Goal: Task Accomplishment & Management: Use online tool/utility

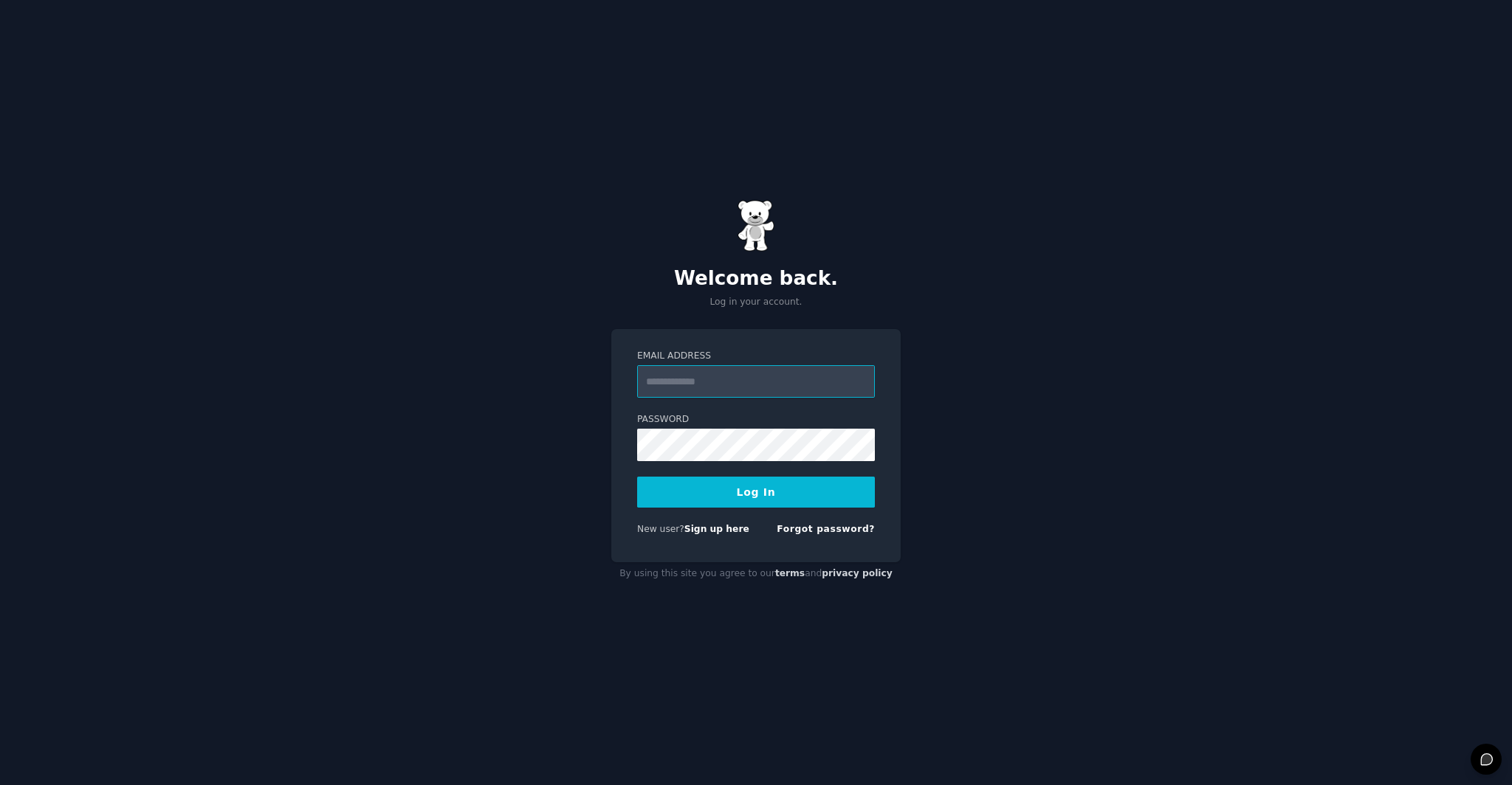
type input "**********"
click at [810, 504] on button "Log In" at bounding box center [756, 492] width 238 height 31
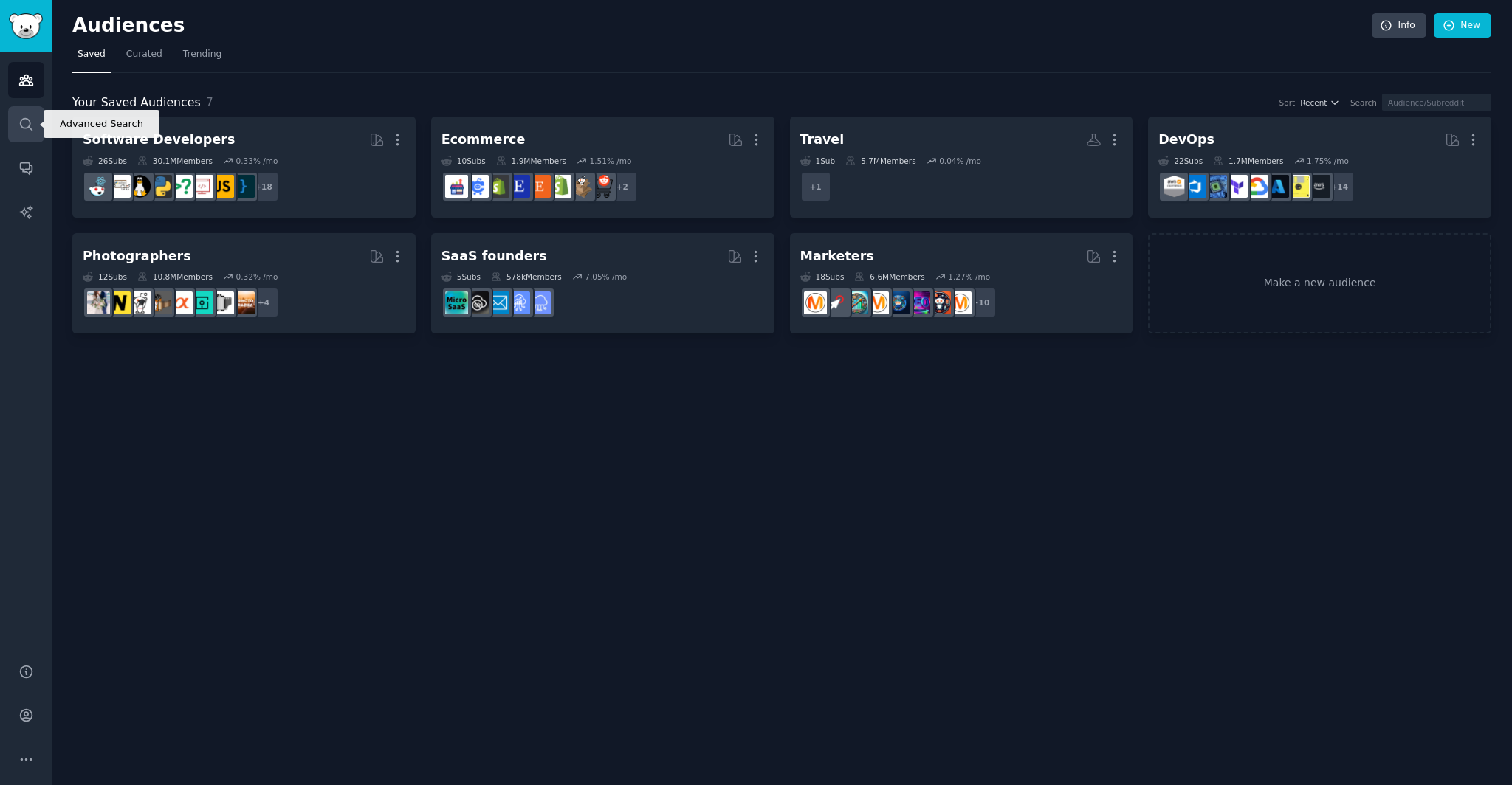
click at [28, 125] on icon "Sidebar" at bounding box center [26, 124] width 12 height 12
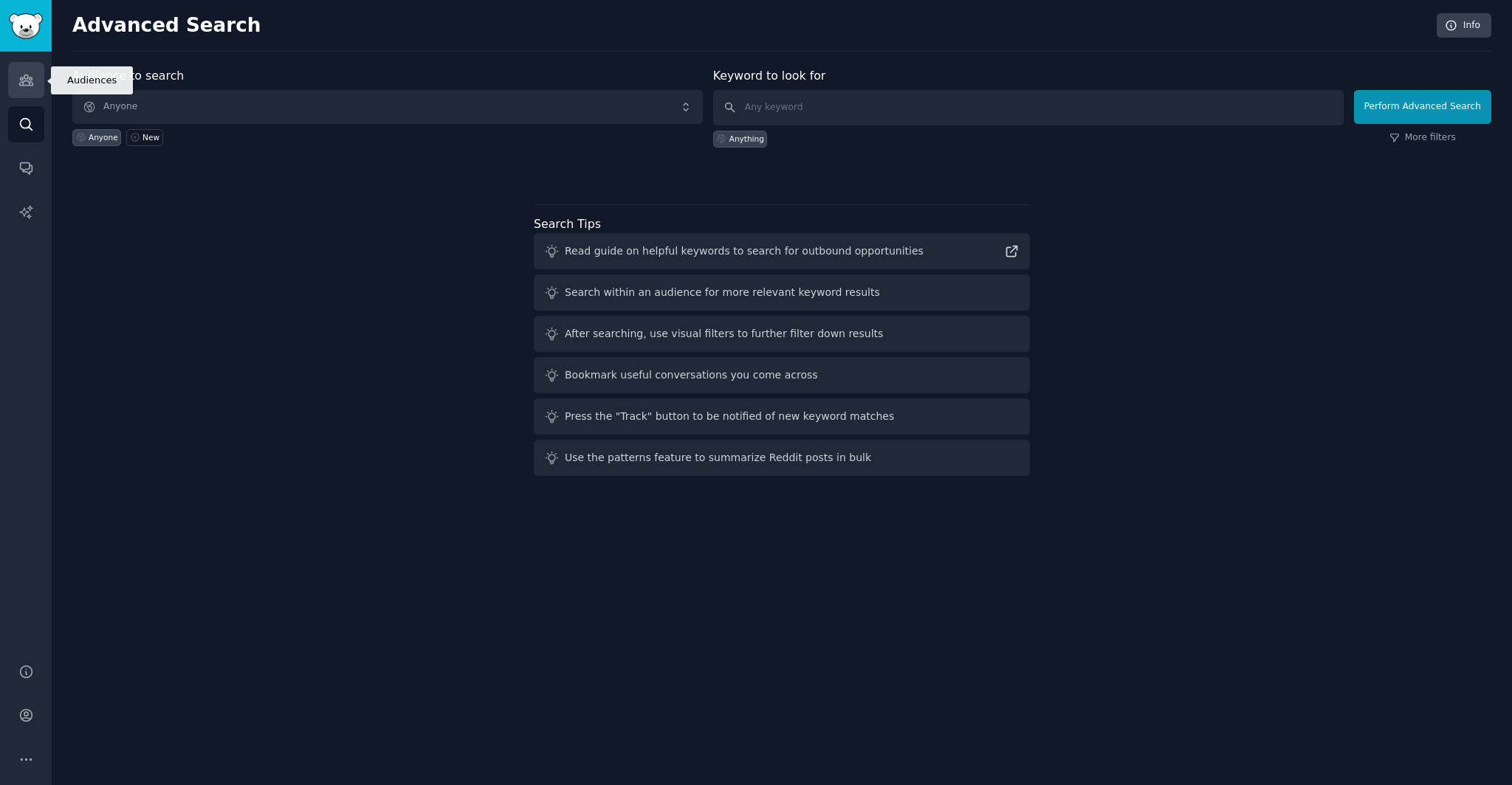
click at [34, 87] on link "Audiences" at bounding box center [26, 80] width 36 height 36
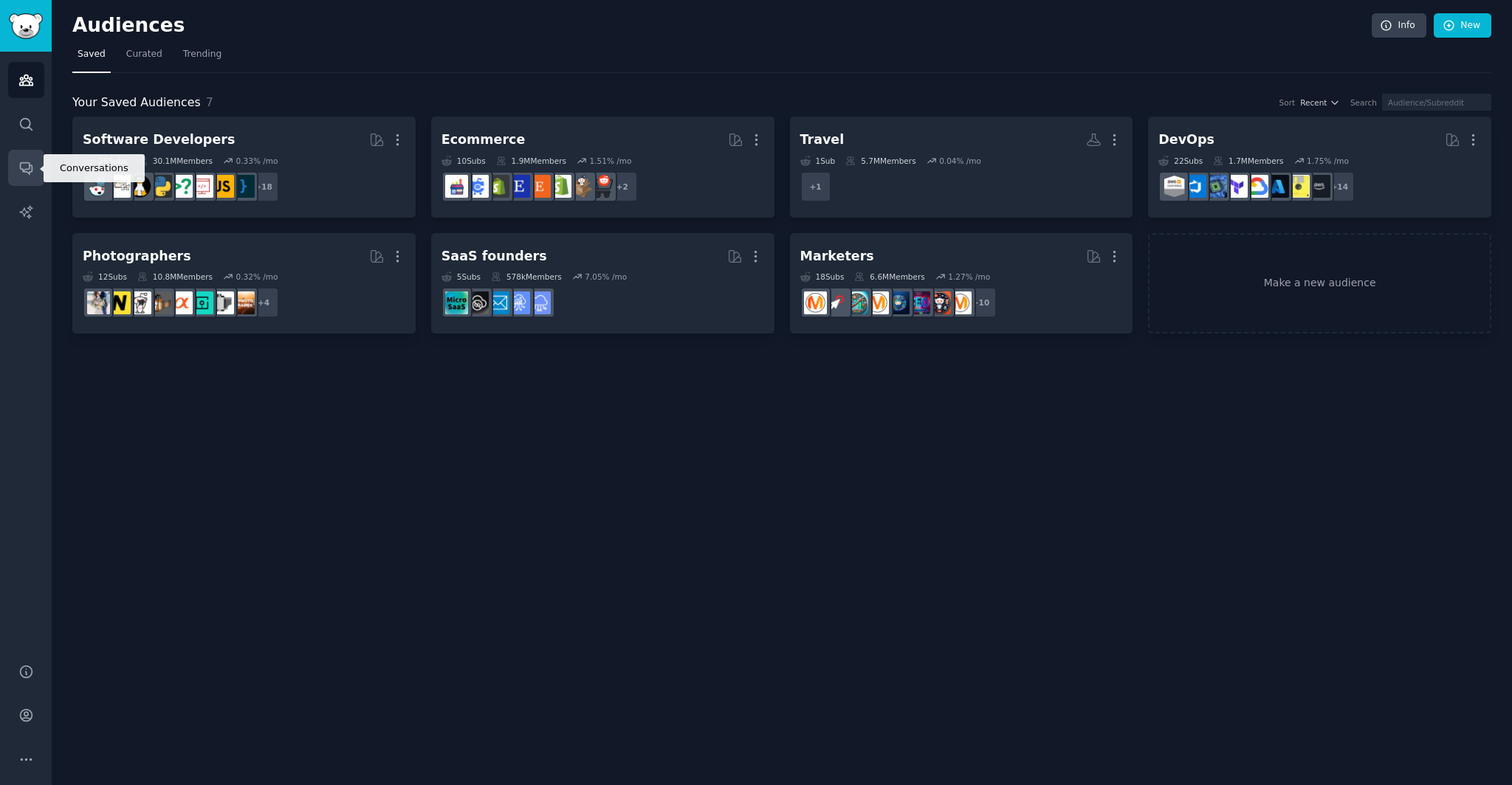
click at [33, 165] on icon "Sidebar" at bounding box center [26, 168] width 15 height 15
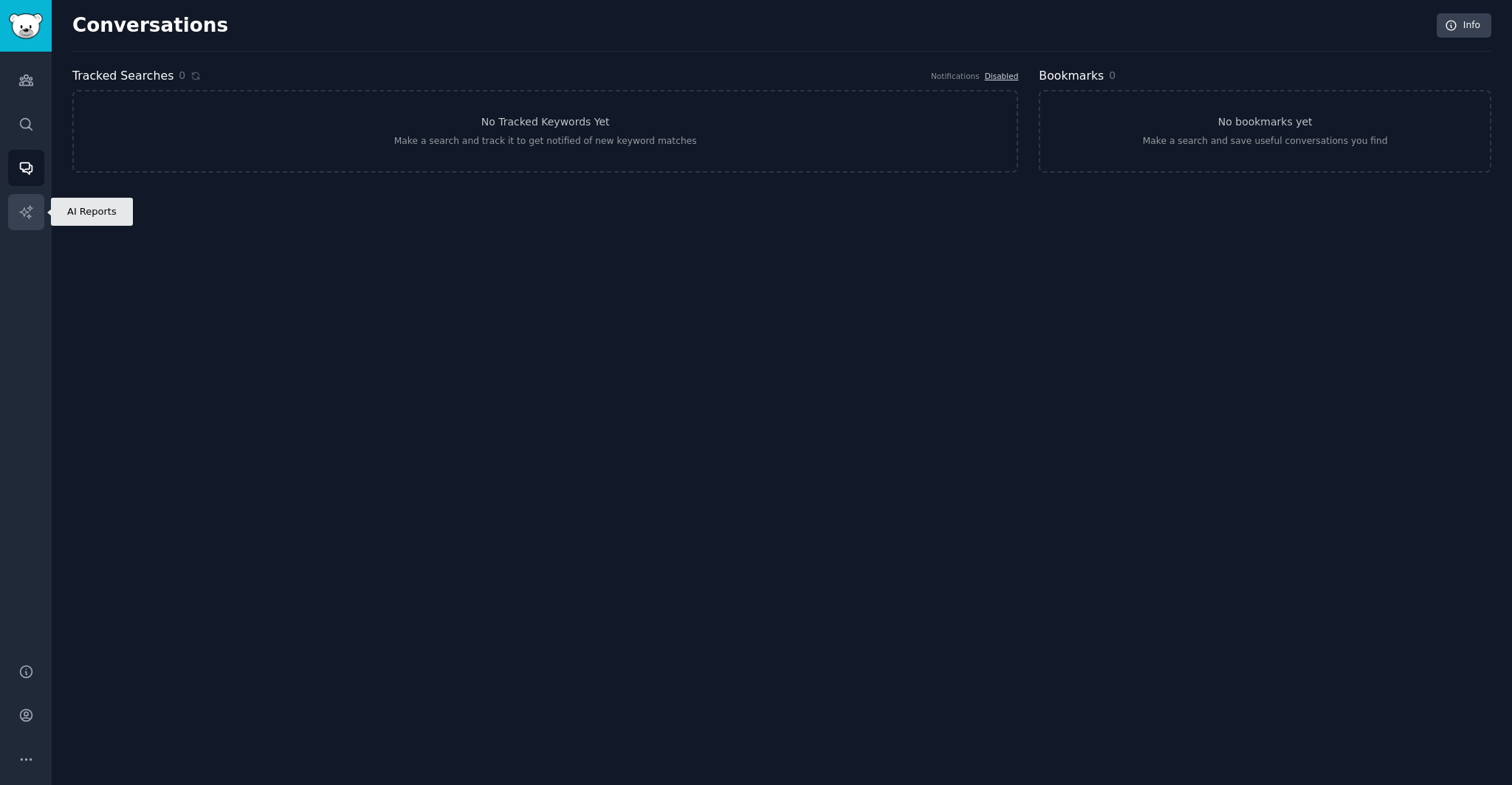
click at [36, 216] on link "AI Reports" at bounding box center [26, 212] width 36 height 36
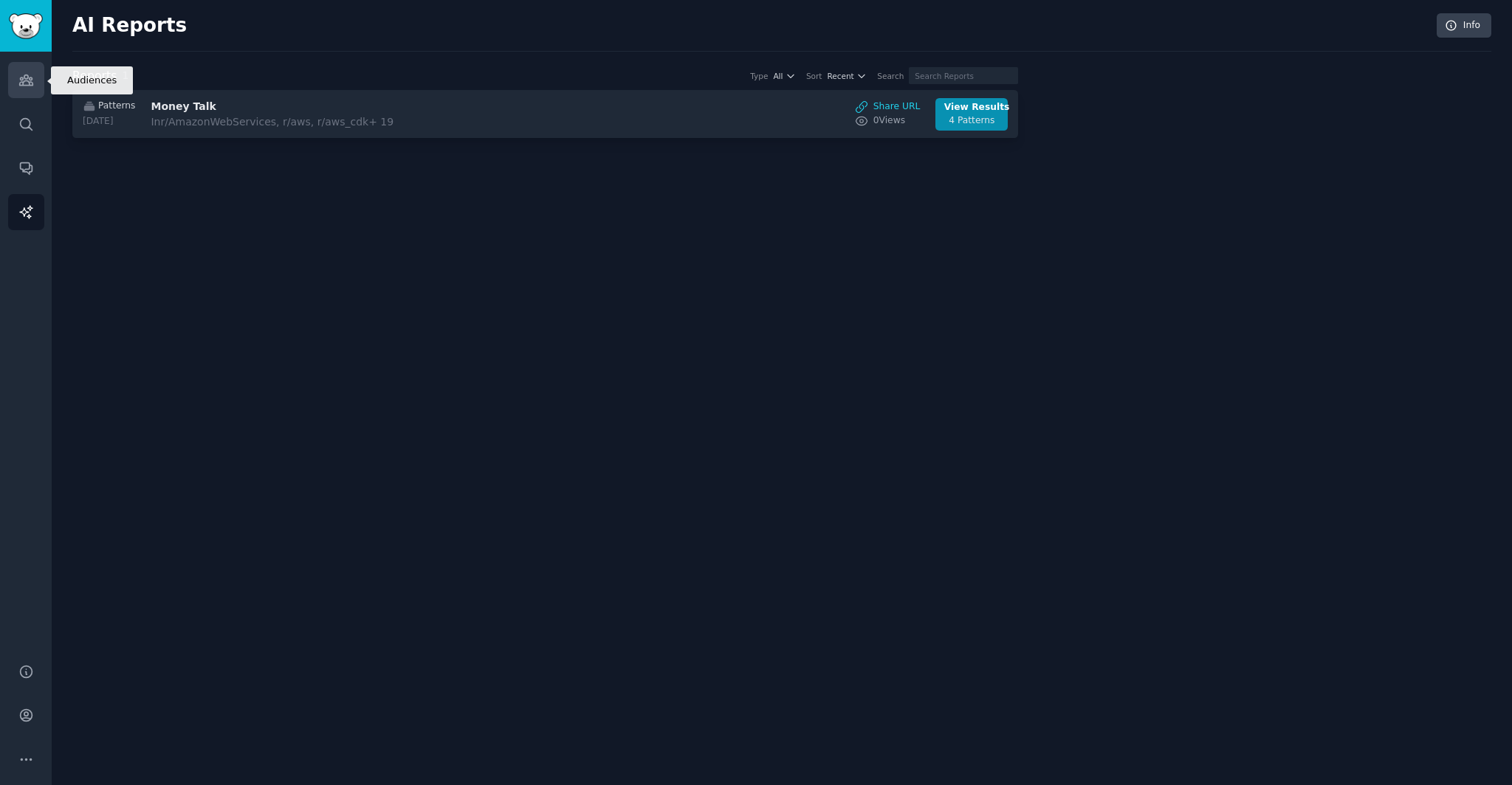
click at [36, 89] on link "Audiences" at bounding box center [26, 80] width 36 height 36
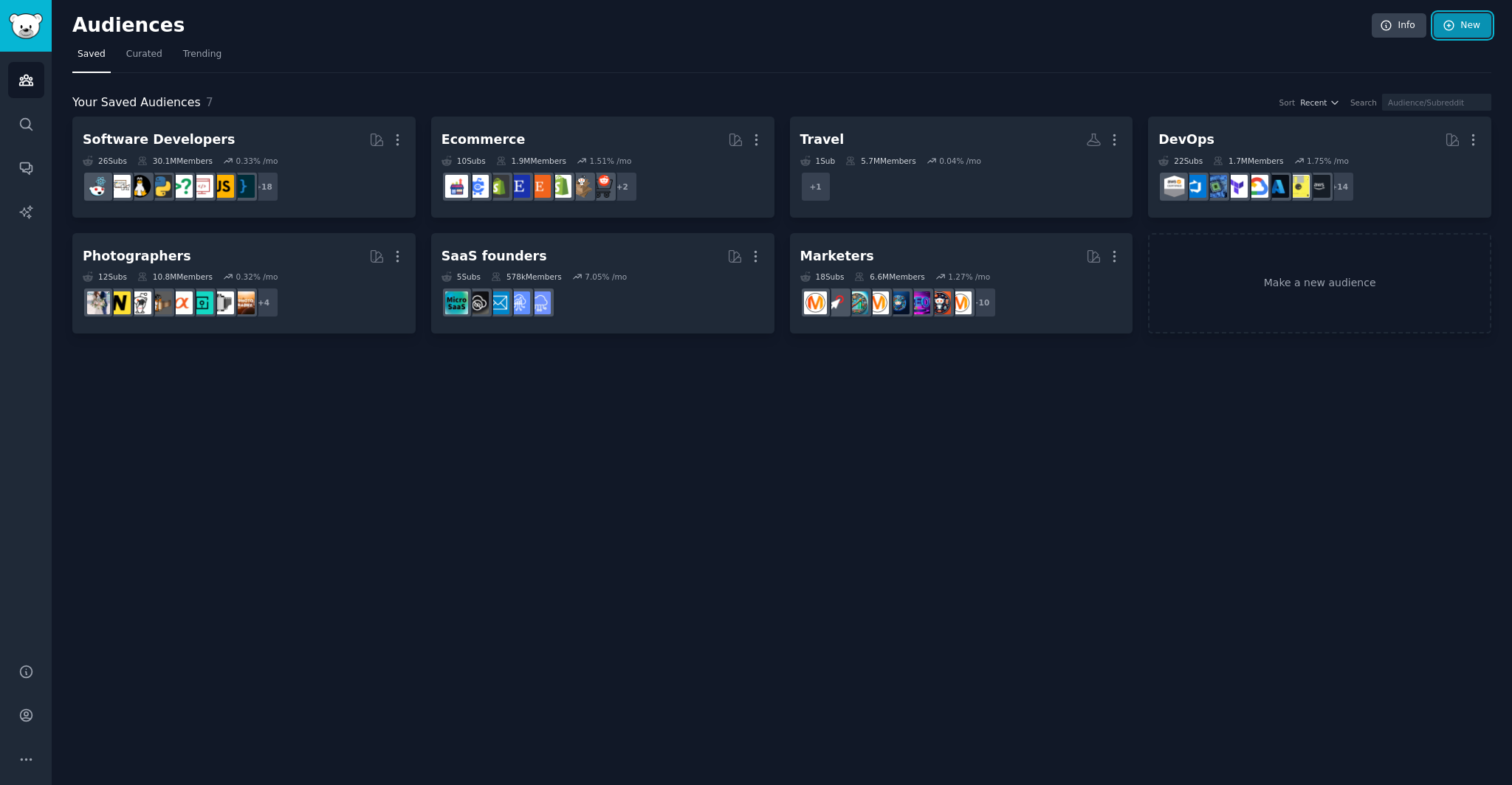
click at [1472, 27] on link "New" at bounding box center [1462, 26] width 58 height 25
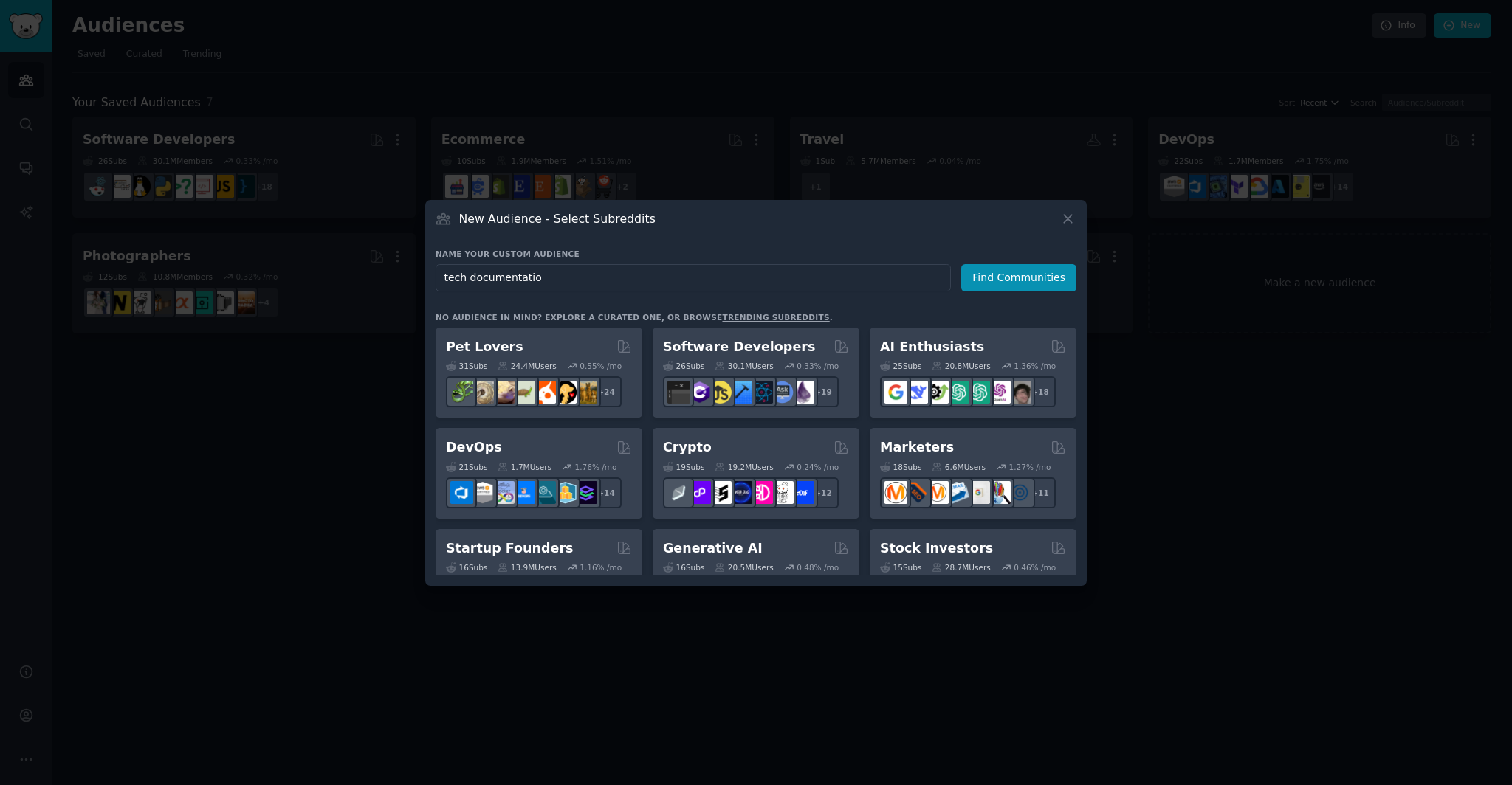
type input "tech documentation"
click button "Find Communities" at bounding box center [1018, 278] width 115 height 28
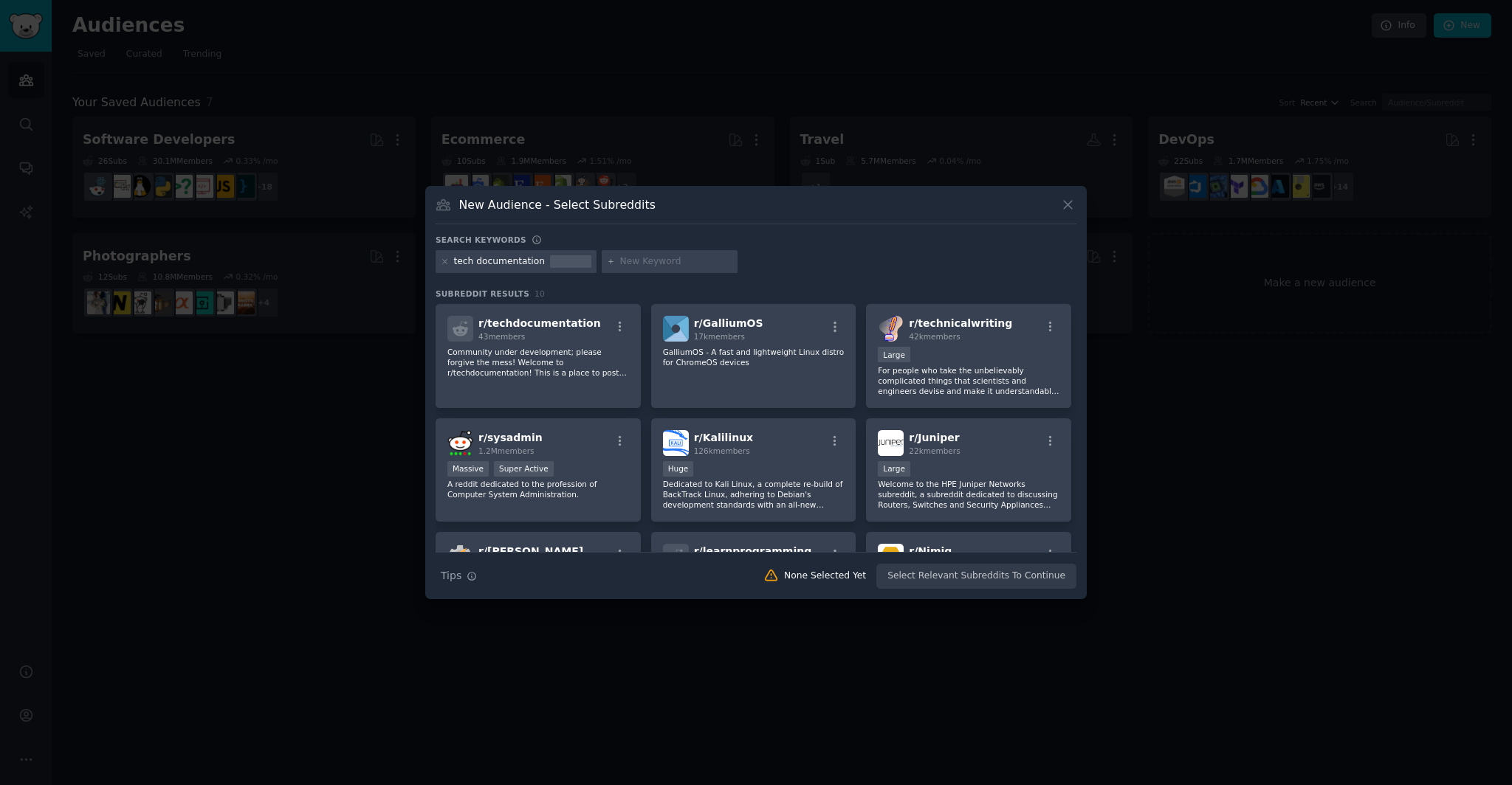
click at [442, 266] on div at bounding box center [445, 262] width 8 height 13
click at [443, 262] on icon at bounding box center [445, 262] width 8 height 8
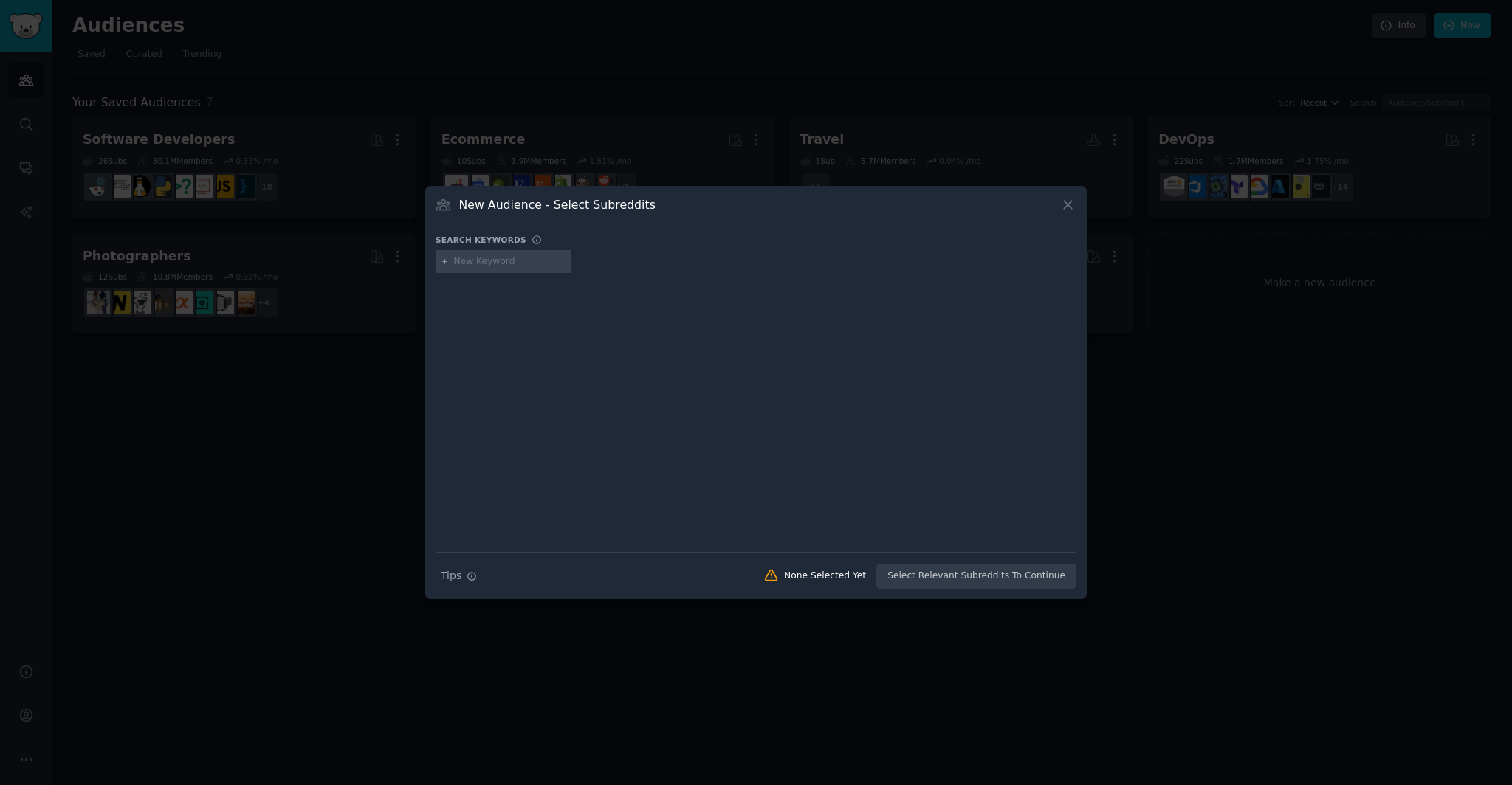
click at [507, 259] on input "text" at bounding box center [510, 262] width 112 height 13
type input "saas"
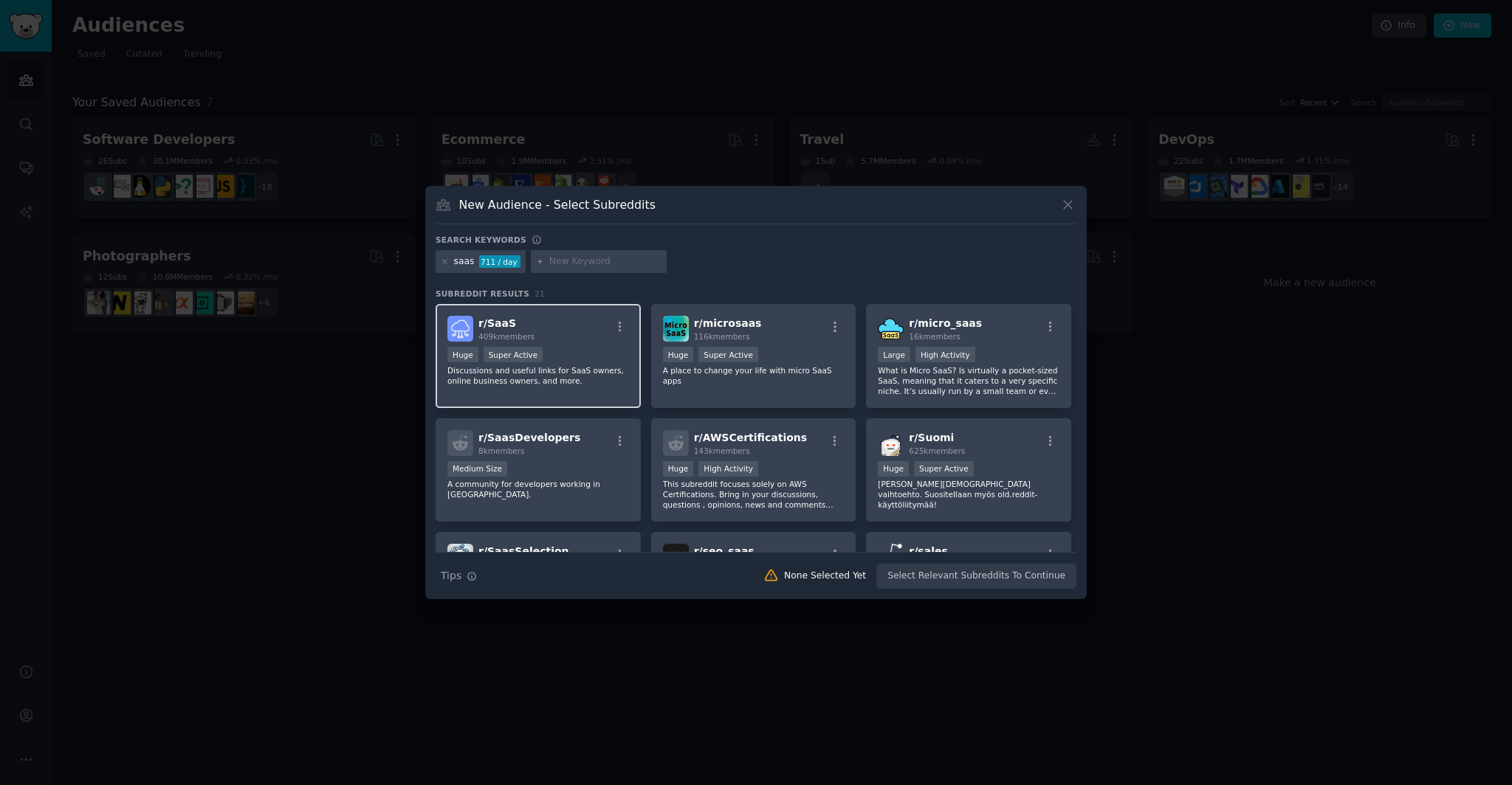
click at [579, 368] on p "Discussions and useful links for SaaS owners, online business owners, and more." at bounding box center [538, 375] width 181 height 21
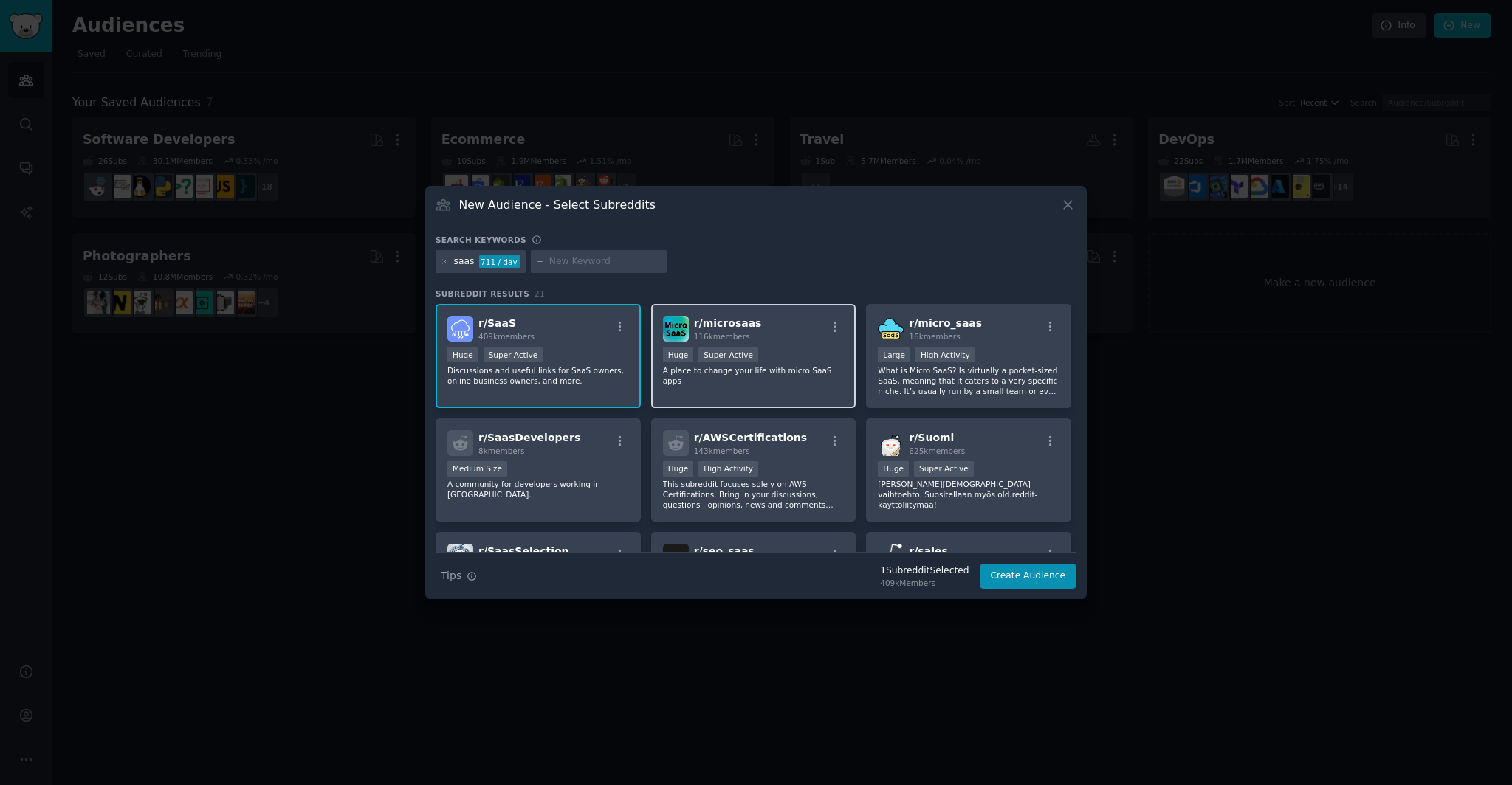
click at [694, 369] on p "A place to change your life with micro SaaS apps" at bounding box center [754, 375] width 181 height 21
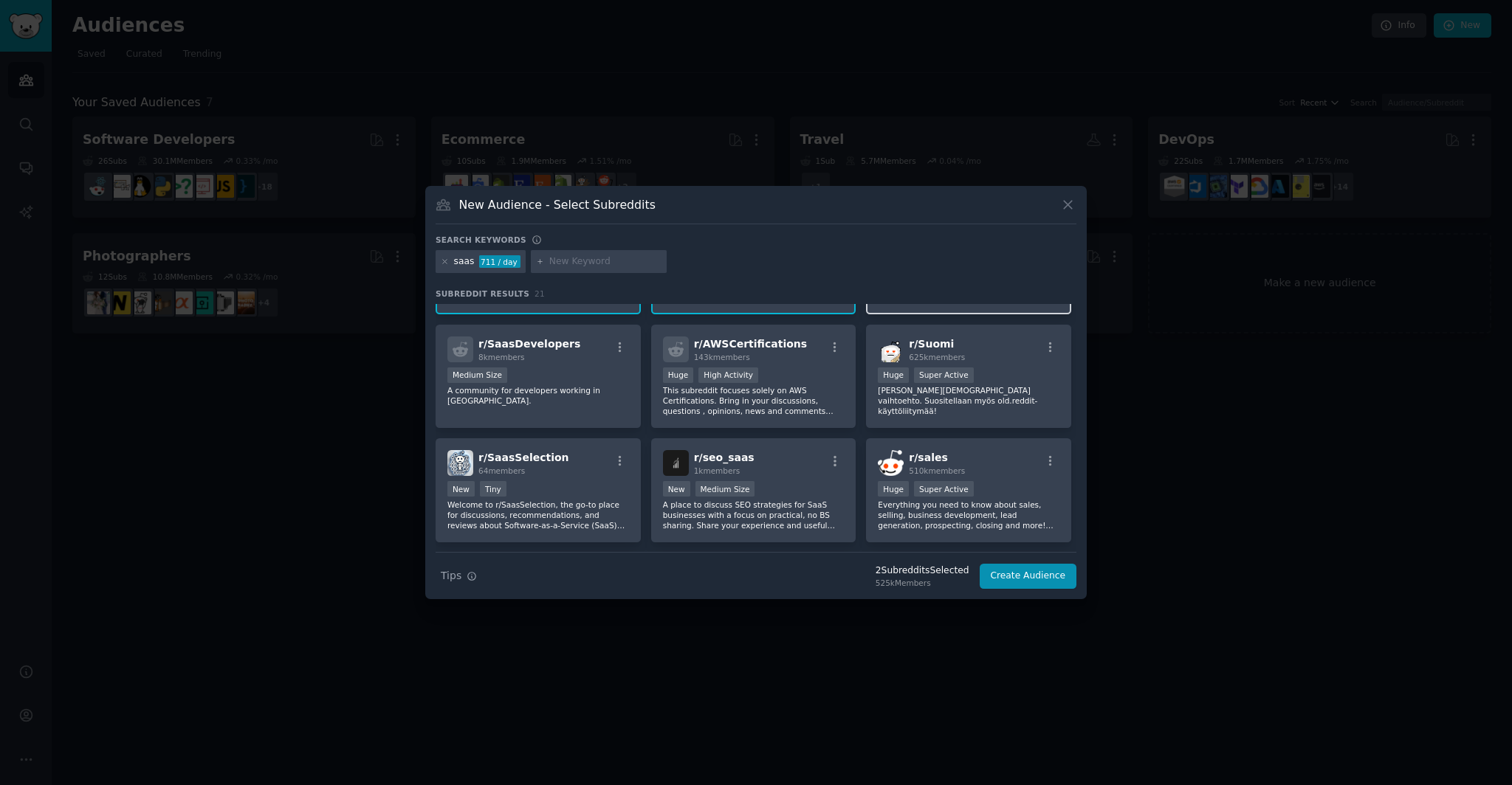
scroll to position [104, 0]
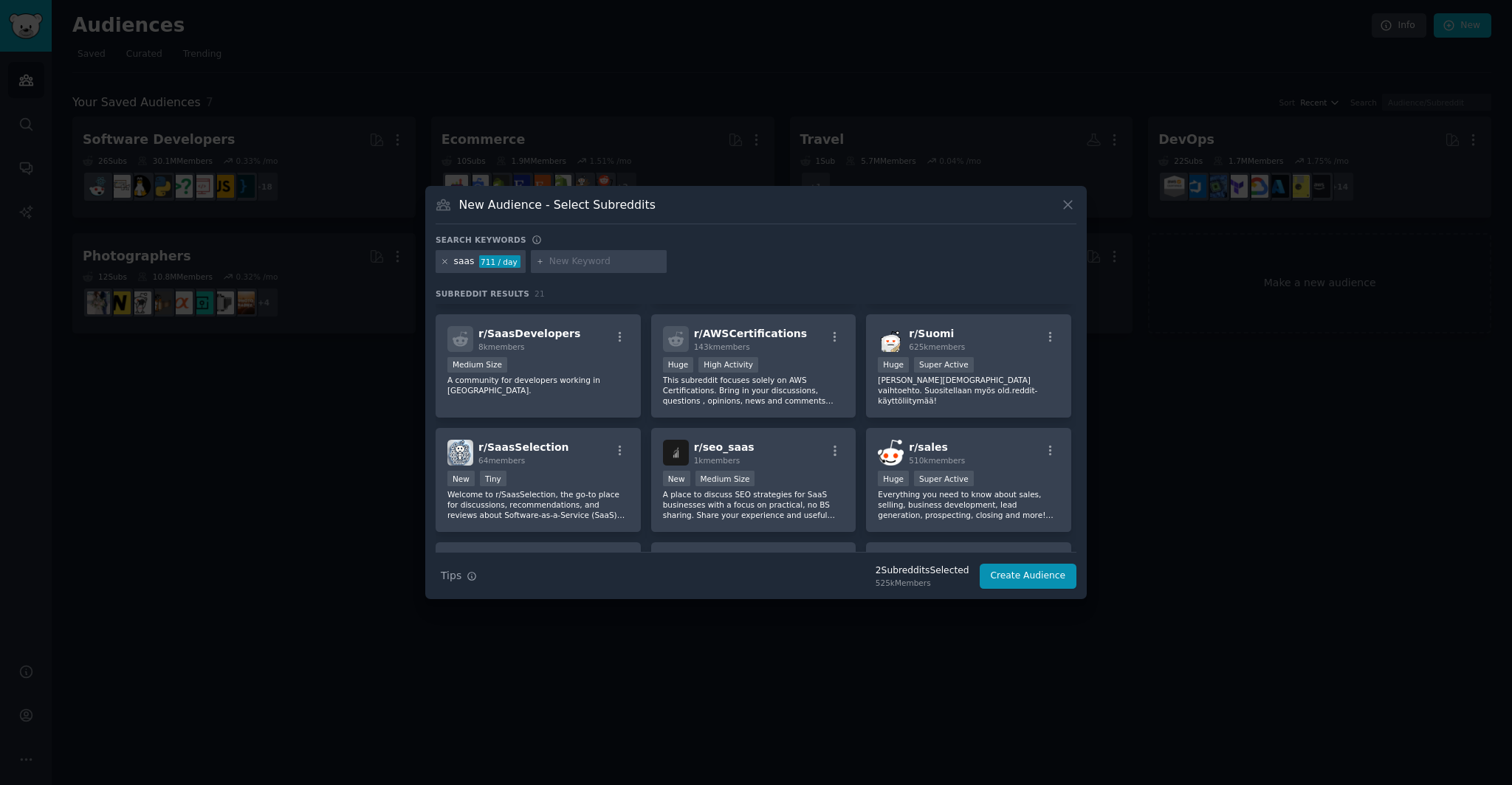
click at [441, 259] on icon at bounding box center [445, 262] width 8 height 8
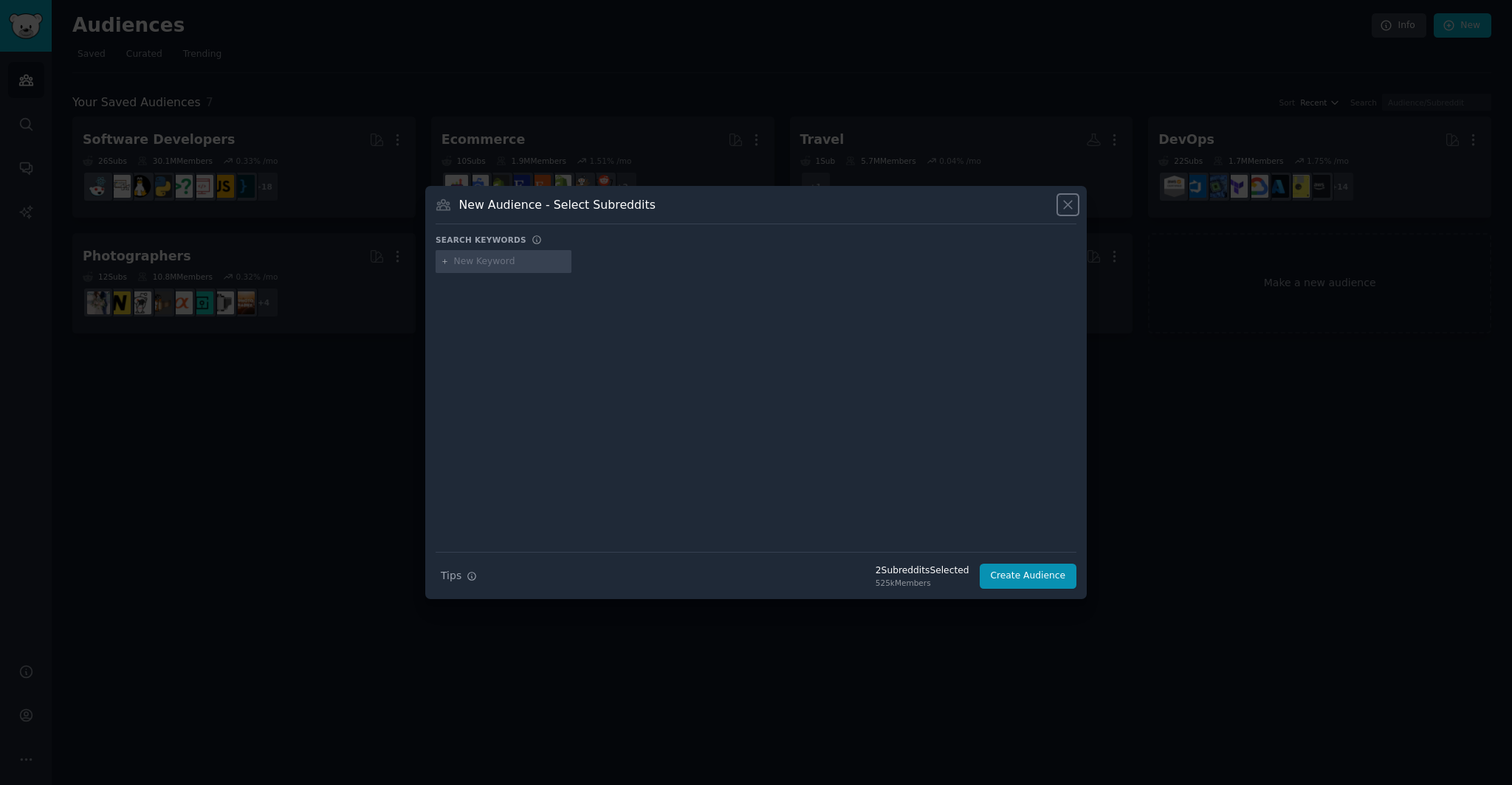
click at [1063, 203] on icon at bounding box center [1068, 205] width 15 height 15
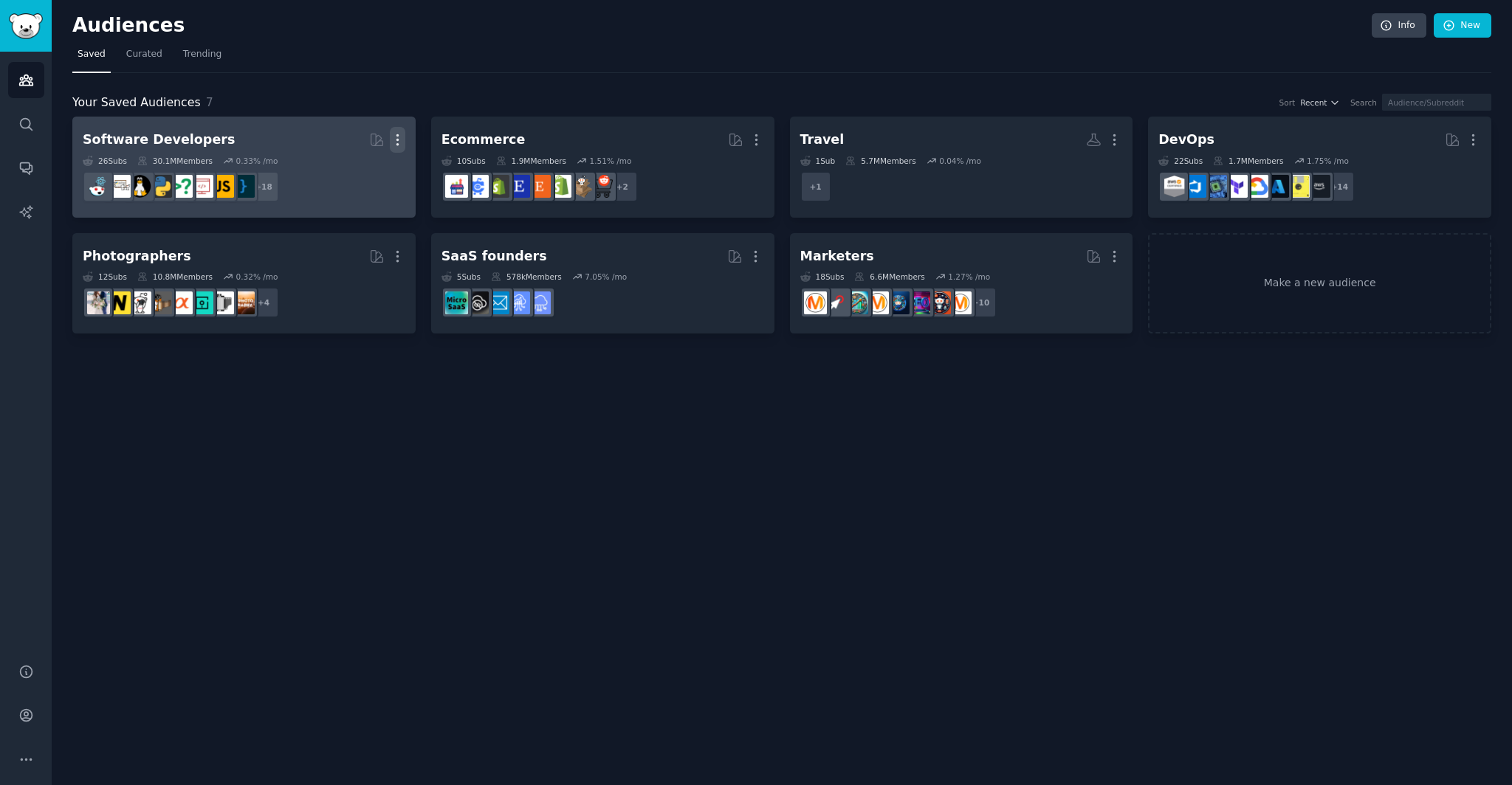
click at [394, 138] on icon "button" at bounding box center [397, 139] width 15 height 15
click at [360, 174] on p "Delete" at bounding box center [357, 170] width 34 height 15
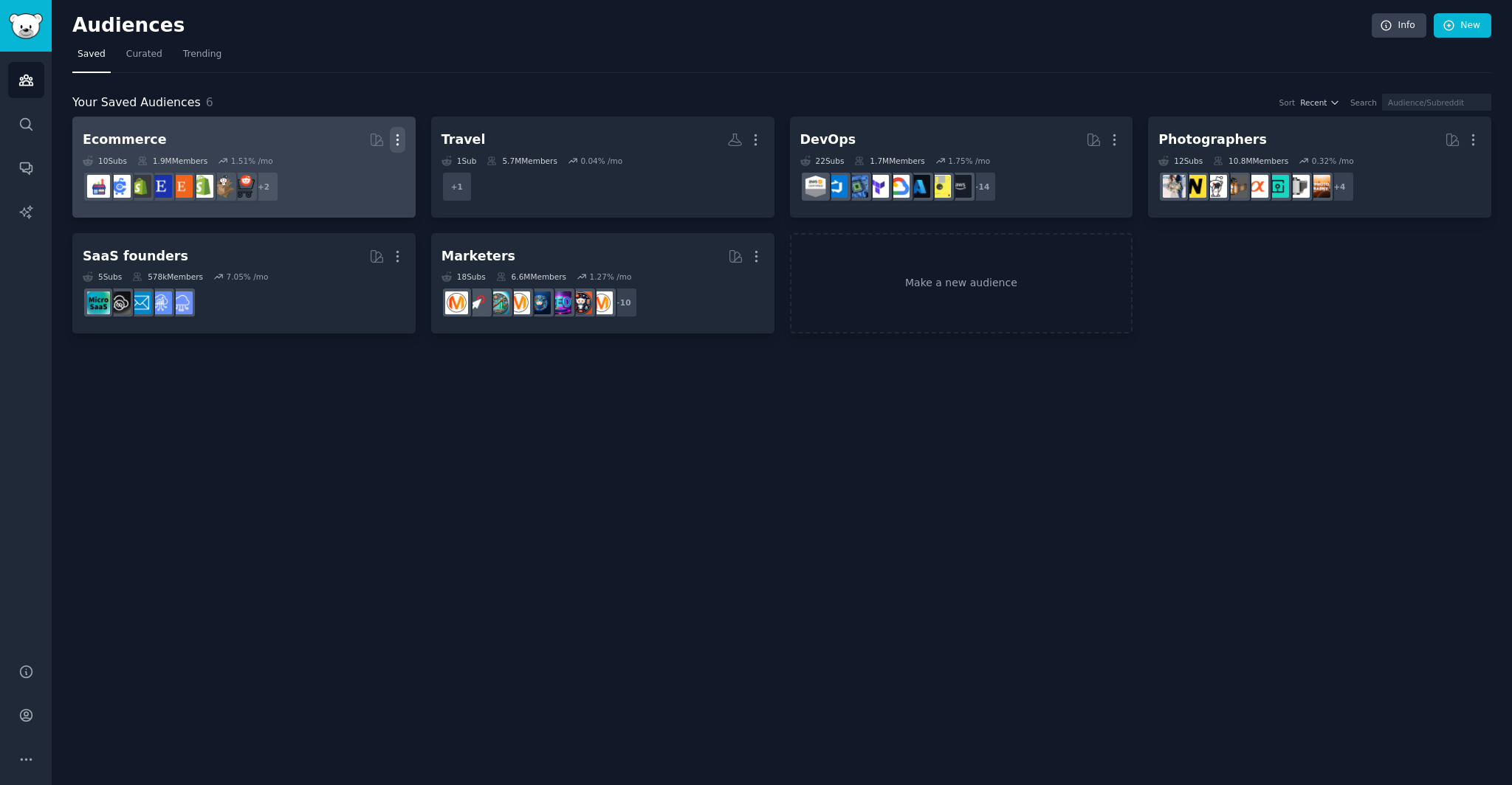
click at [396, 140] on icon "button" at bounding box center [397, 140] width 2 height 10
click at [364, 173] on p "Delete" at bounding box center [357, 170] width 34 height 15
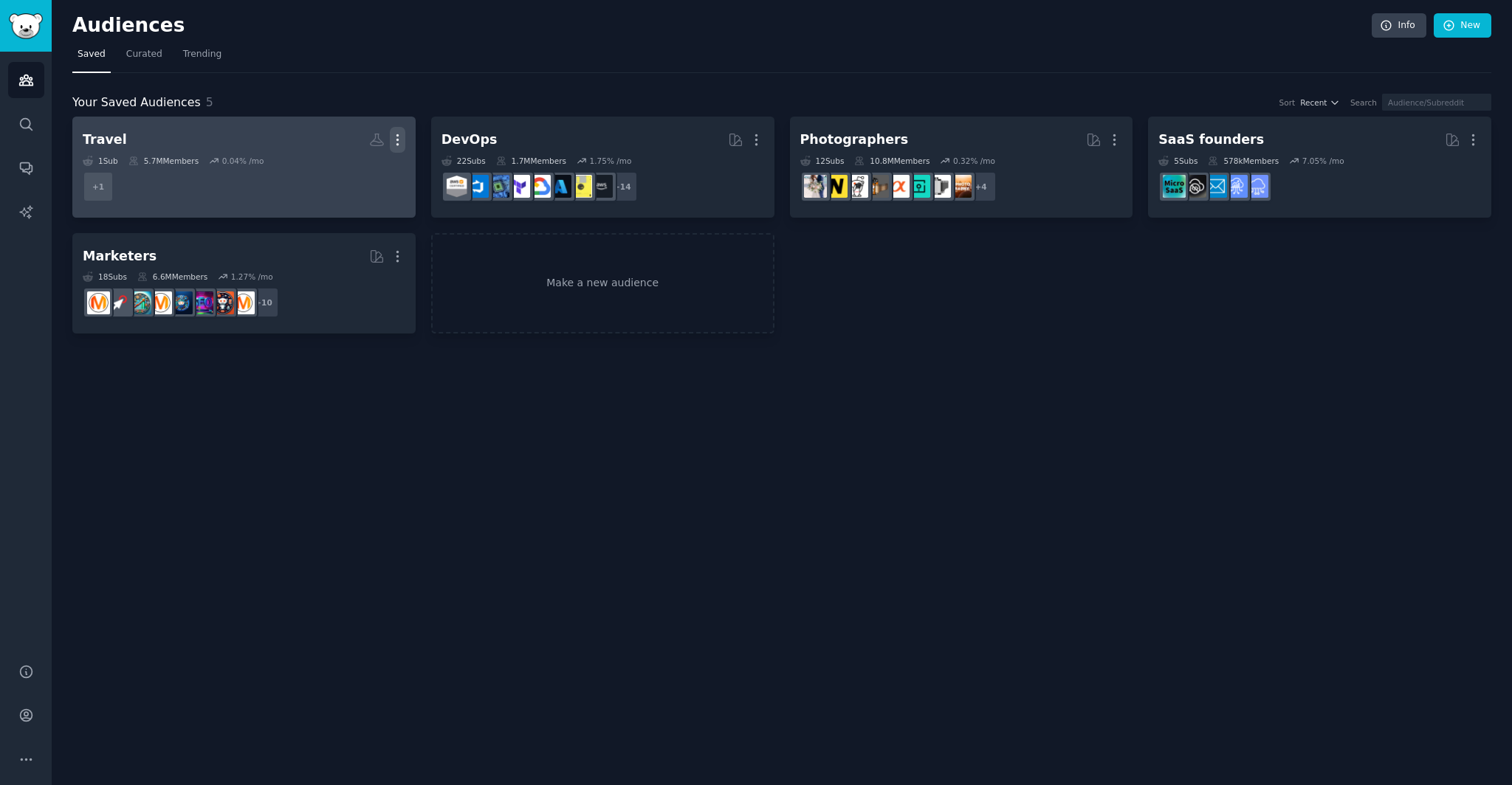
click at [397, 137] on icon "button" at bounding box center [397, 139] width 15 height 15
click at [371, 170] on p "Delete" at bounding box center [357, 170] width 34 height 15
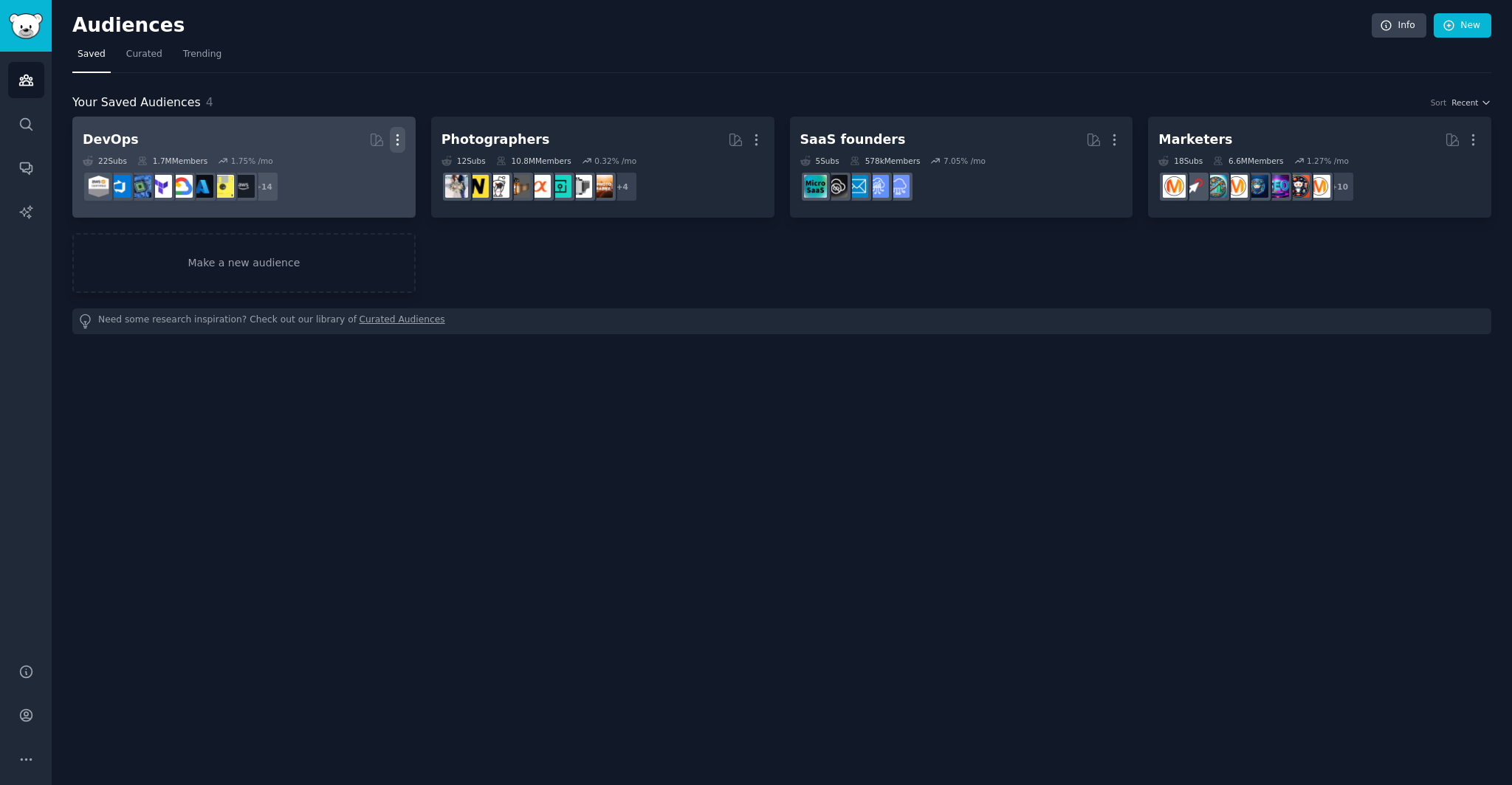
click at [396, 140] on icon "button" at bounding box center [397, 140] width 2 height 10
click at [362, 165] on p "Delete" at bounding box center [357, 170] width 34 height 15
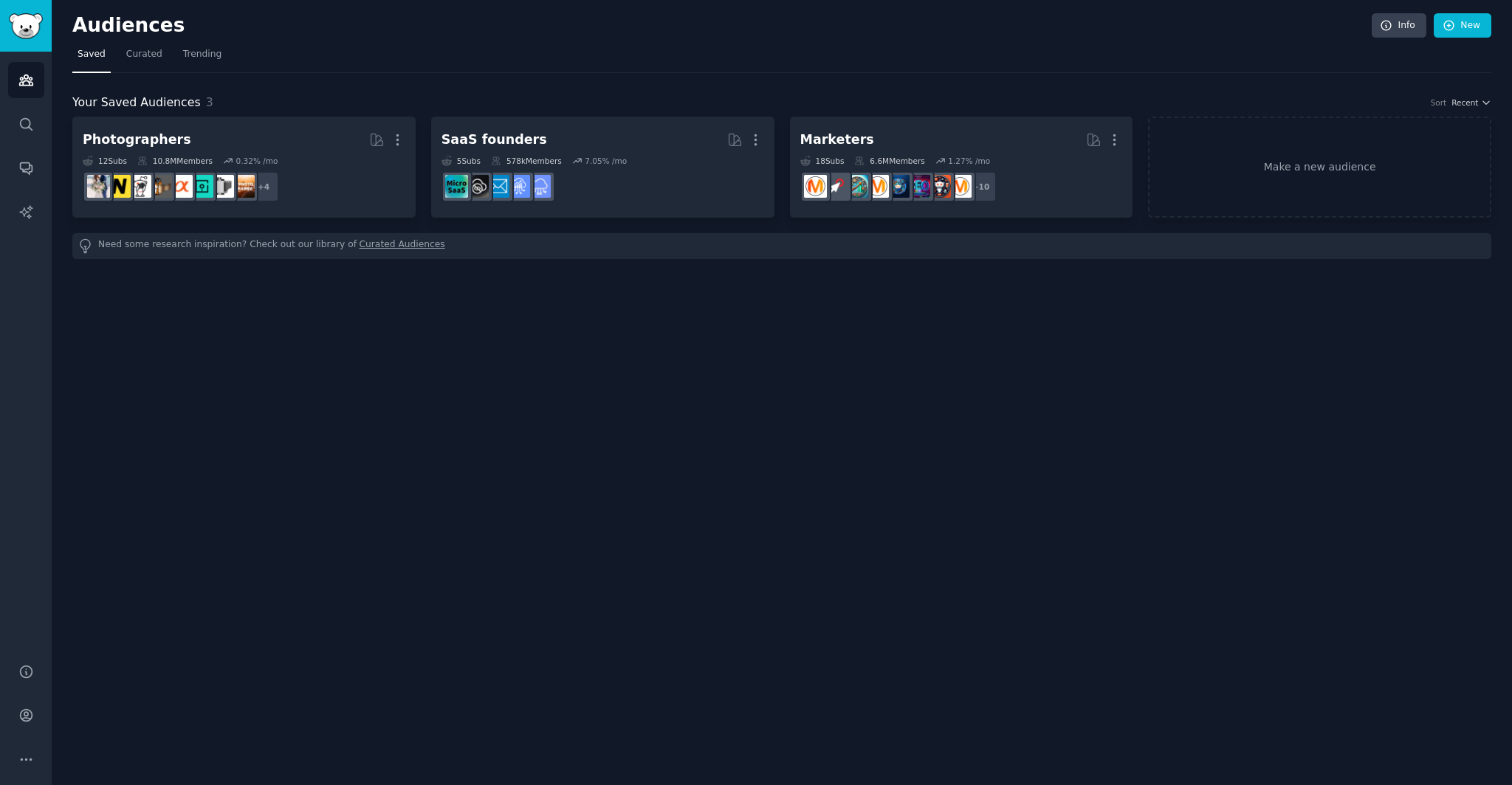
click at [395, 144] on icon "button" at bounding box center [397, 139] width 15 height 15
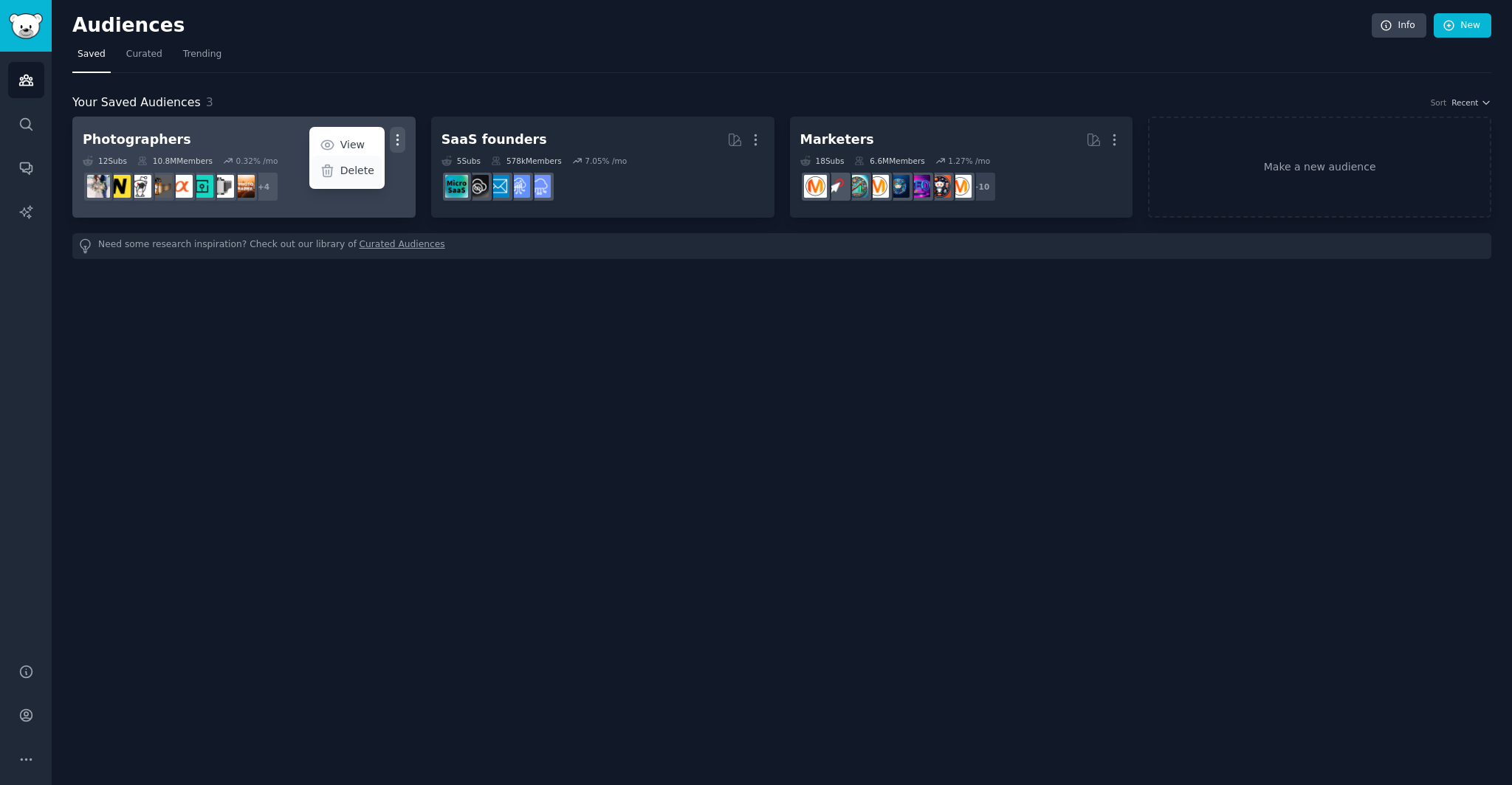
click at [365, 170] on p "Delete" at bounding box center [357, 170] width 34 height 15
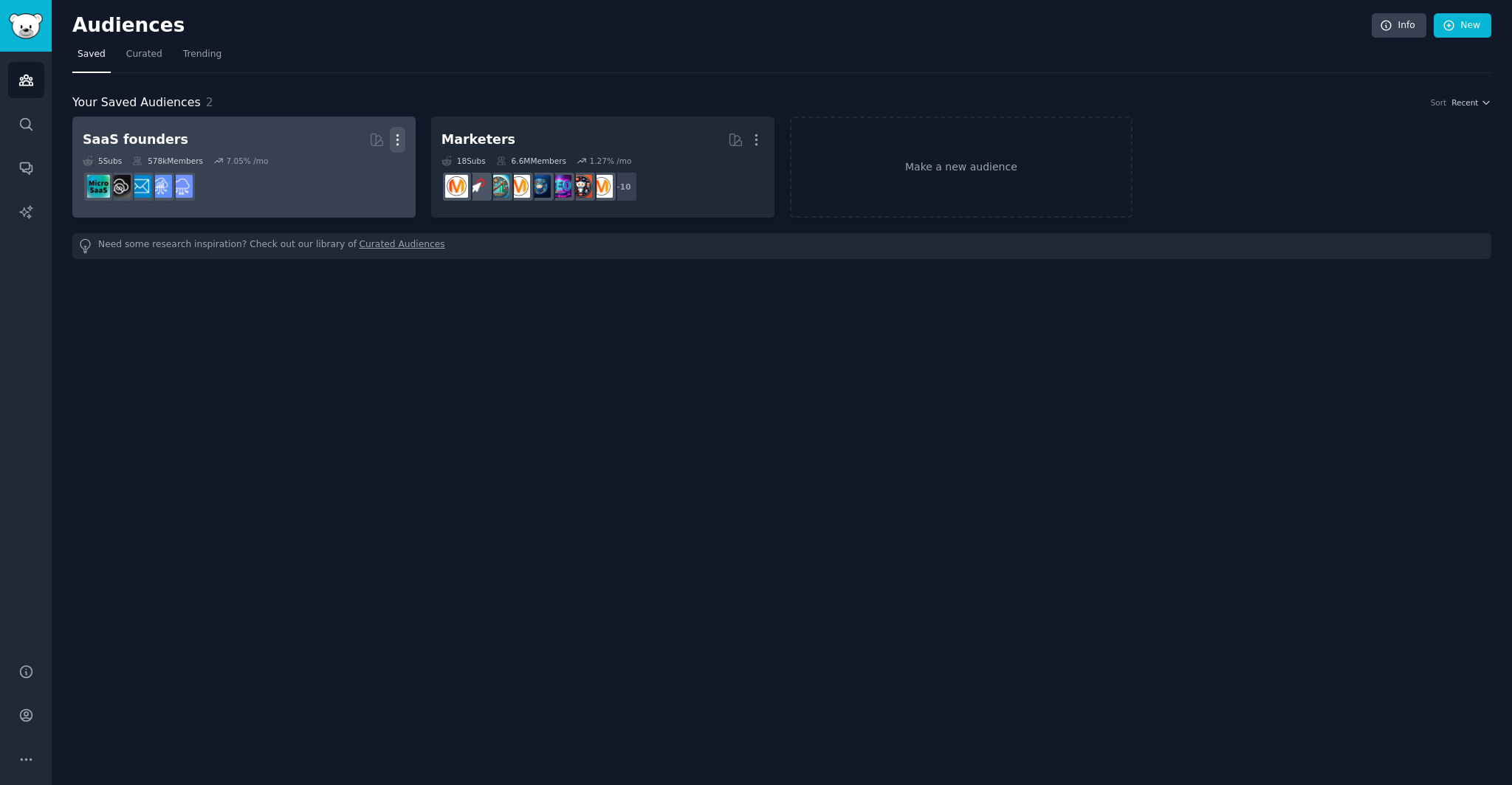
click at [397, 138] on icon "button" at bounding box center [397, 139] width 15 height 15
click at [347, 168] on p "Delete" at bounding box center [357, 170] width 34 height 15
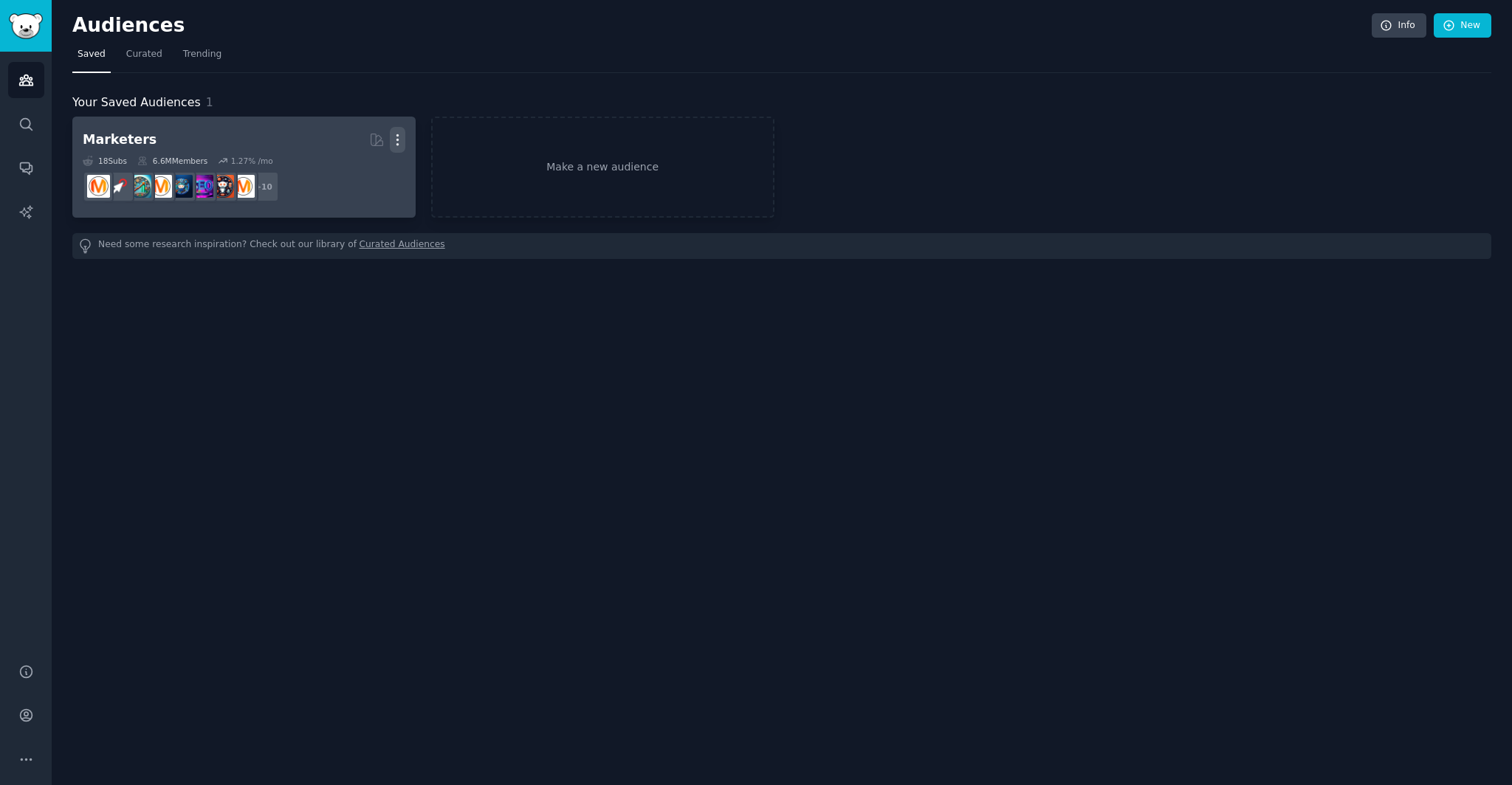
click at [394, 139] on icon "button" at bounding box center [397, 139] width 15 height 15
click at [358, 166] on p "Delete" at bounding box center [357, 170] width 34 height 15
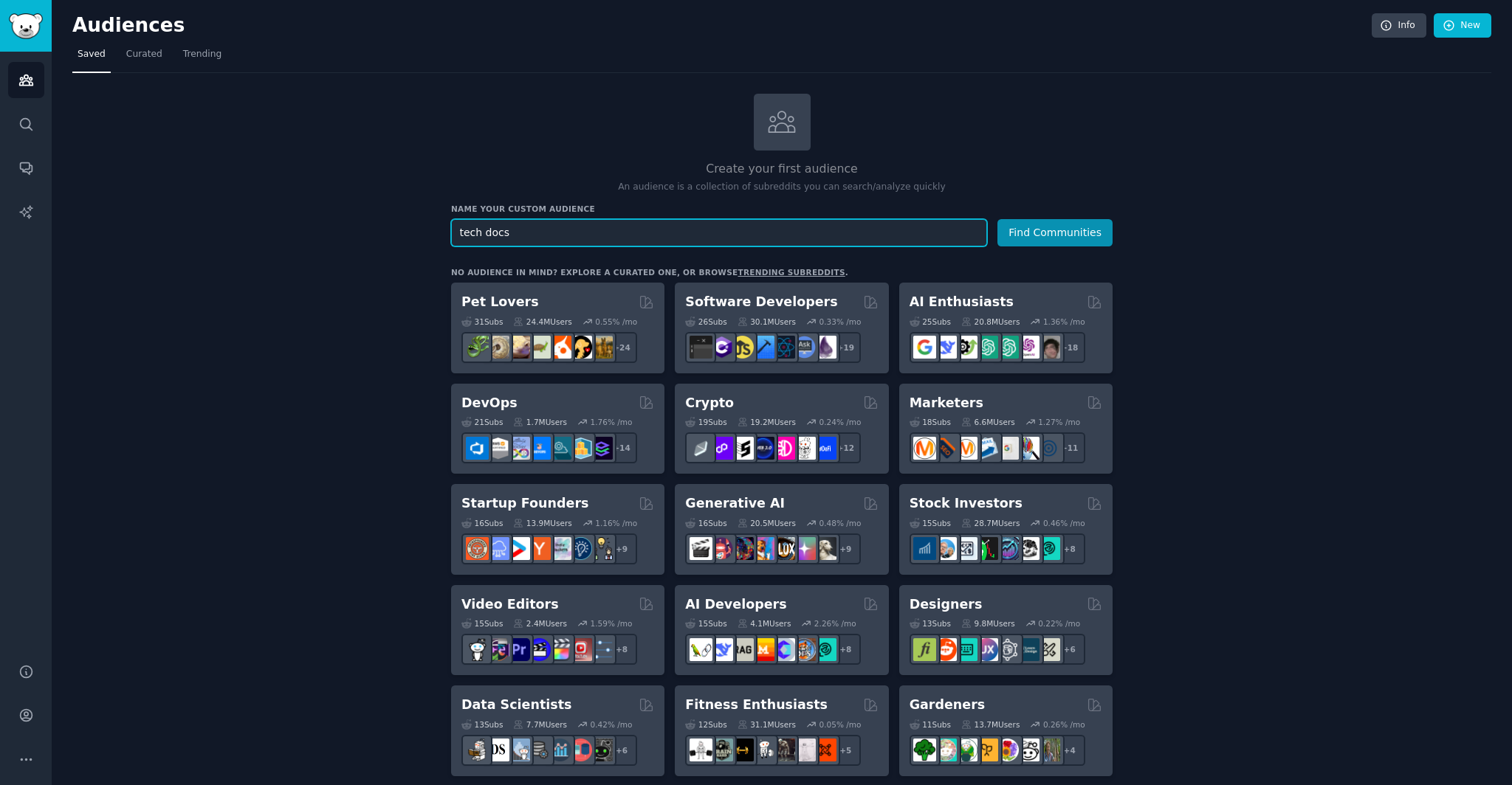
type input "tech docs"
click at [997, 219] on button "Find Communities" at bounding box center [1054, 233] width 115 height 28
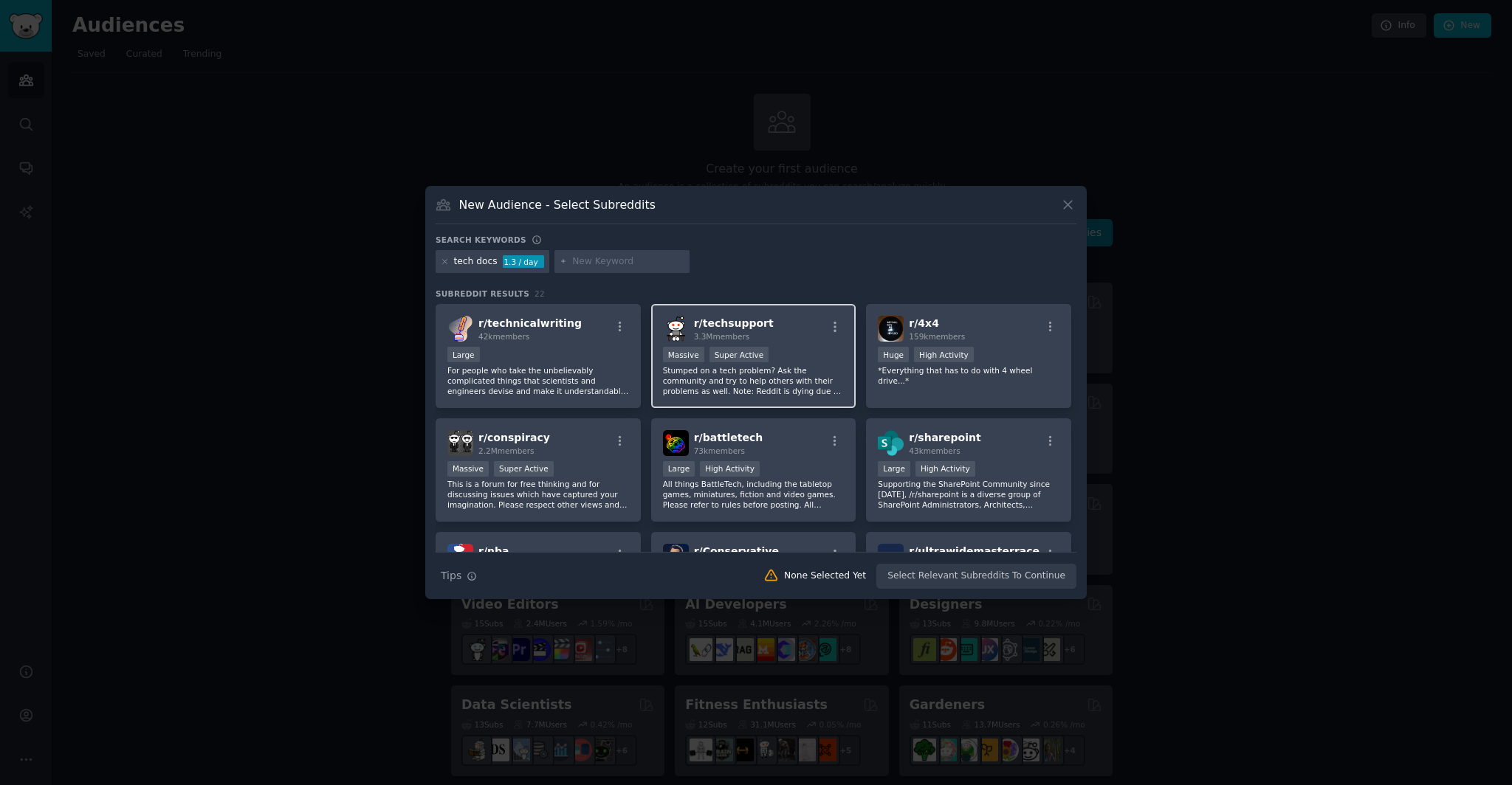
click at [775, 398] on div "r/ techsupport 3.3M members >= 95th percentile for submissions / day Massive Su…" at bounding box center [753, 356] width 205 height 104
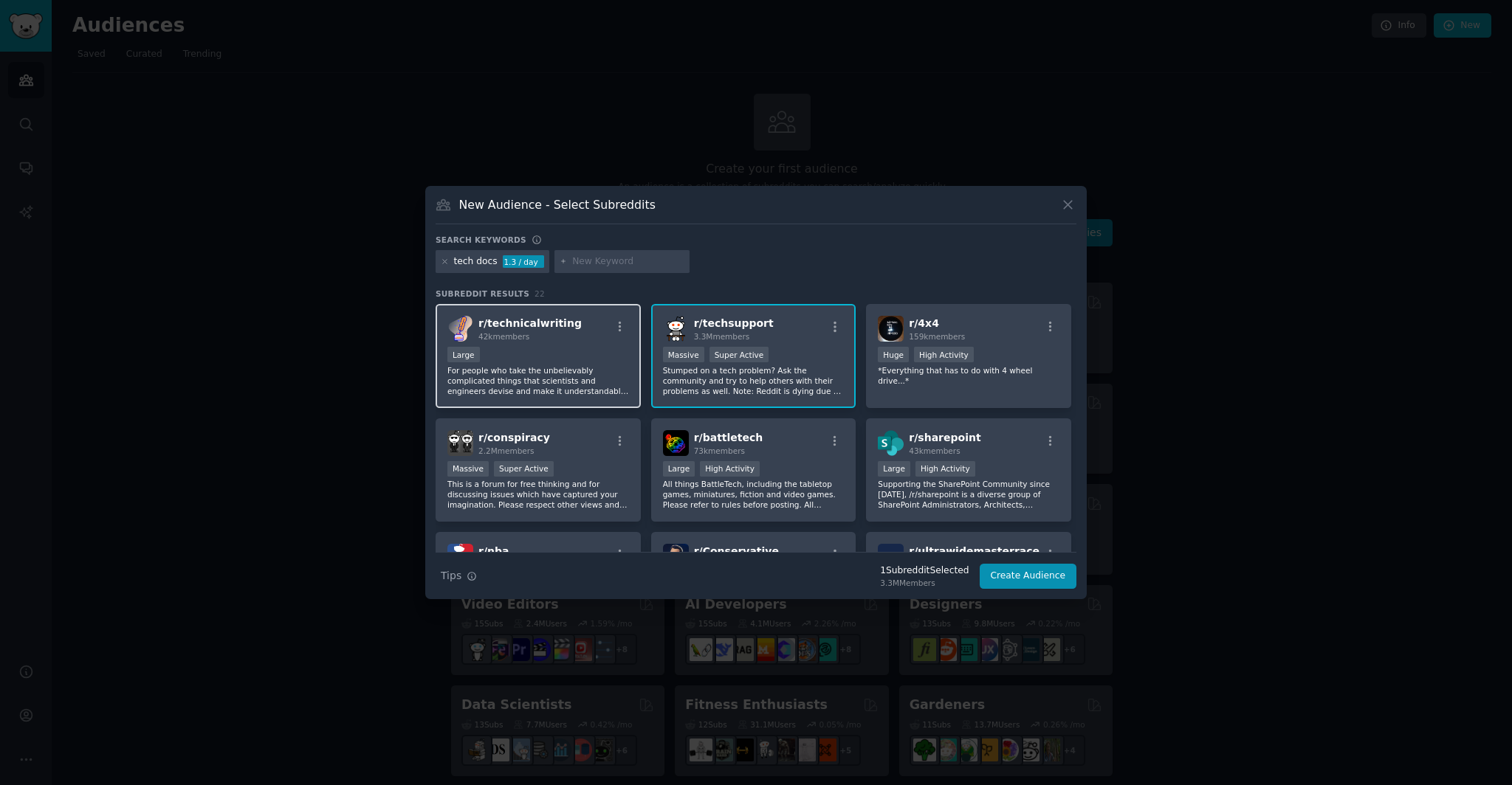
click at [584, 374] on p "For people who take the unbelievably complicated things that scientists and eng…" at bounding box center [538, 380] width 181 height 31
click at [581, 260] on input "text" at bounding box center [628, 262] width 112 height 13
click at [529, 339] on span "42k members" at bounding box center [504, 337] width 51 height 9
click at [636, 266] on input "text" at bounding box center [628, 262] width 112 height 13
type input "saas support"
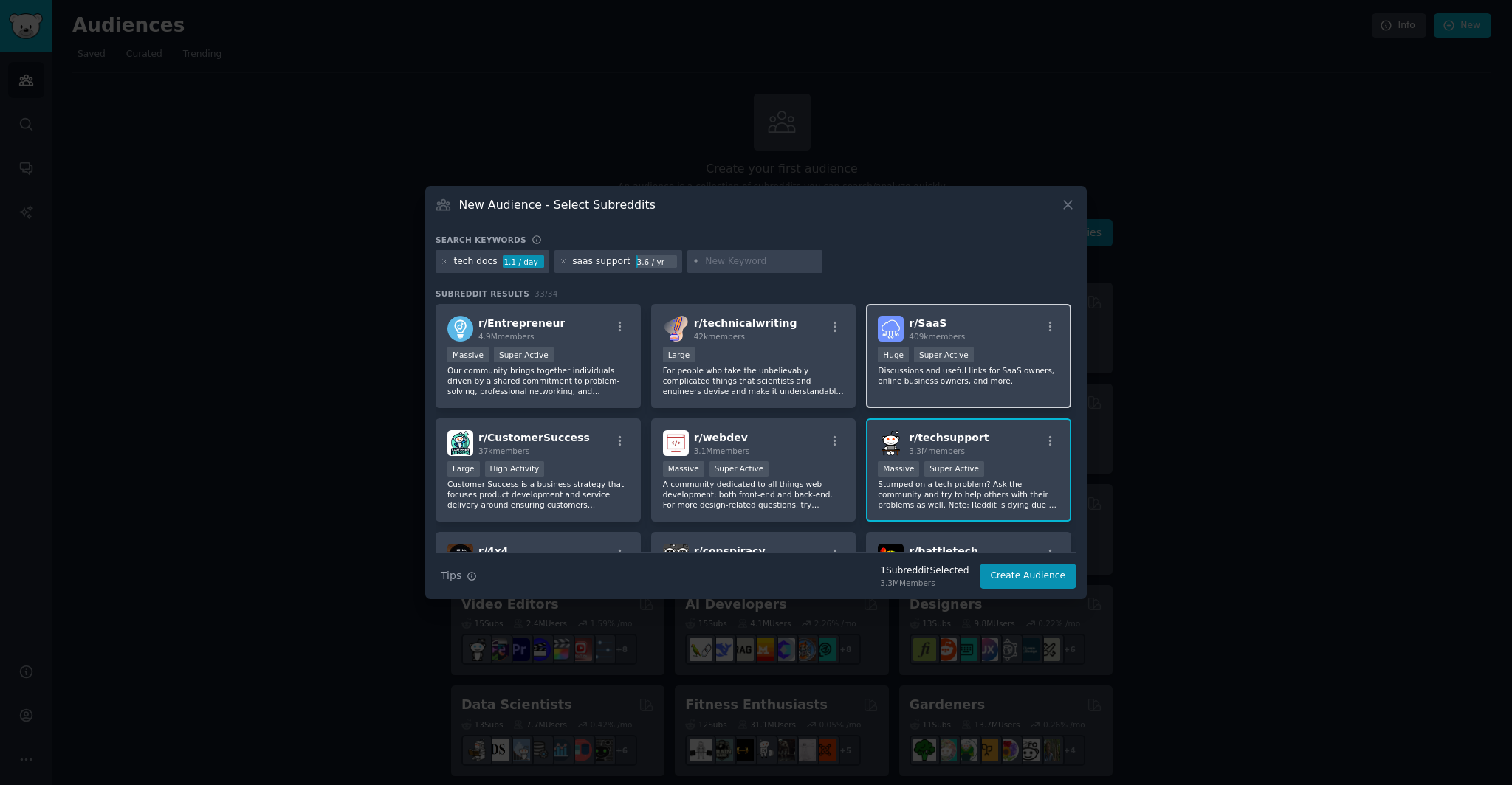
click at [919, 391] on div "r/ SaaS 409k members Huge Super Active Discussions and useful links for SaaS ow…" at bounding box center [968, 356] width 205 height 104
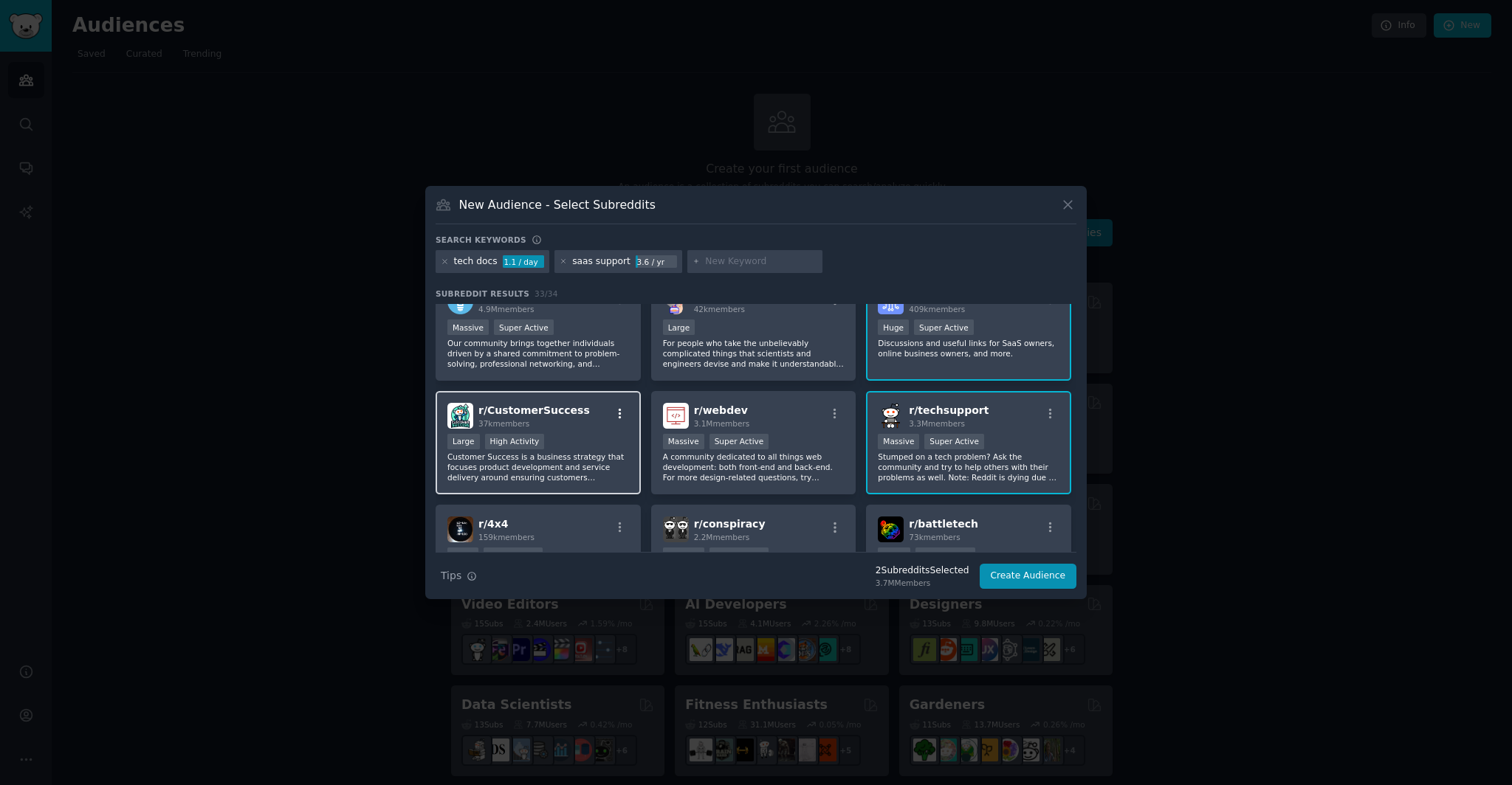
scroll to position [29, 0]
click at [553, 467] on p "Customer Success is a business strategy that focuses product development and se…" at bounding box center [538, 465] width 181 height 31
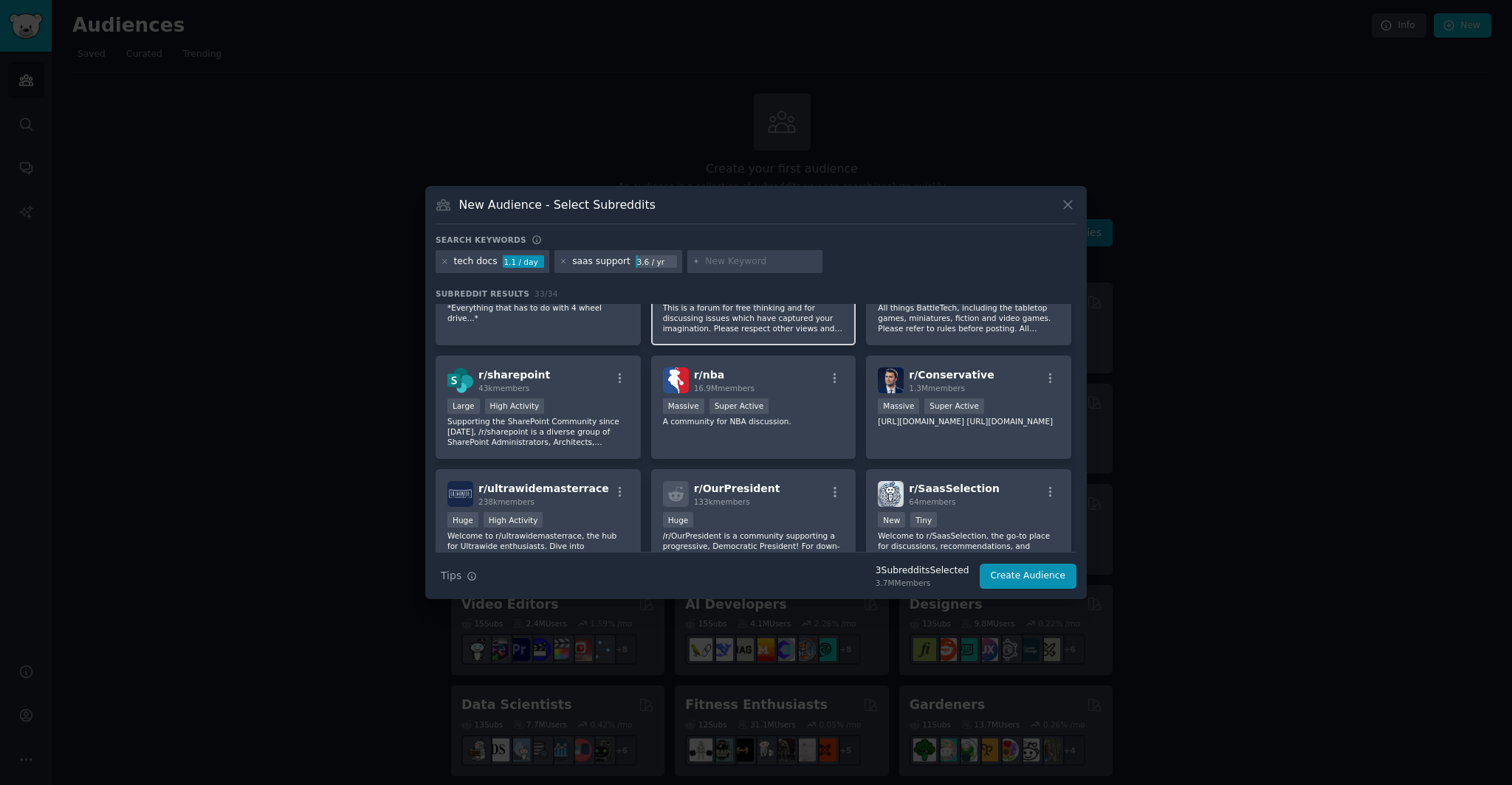
scroll to position [0, 0]
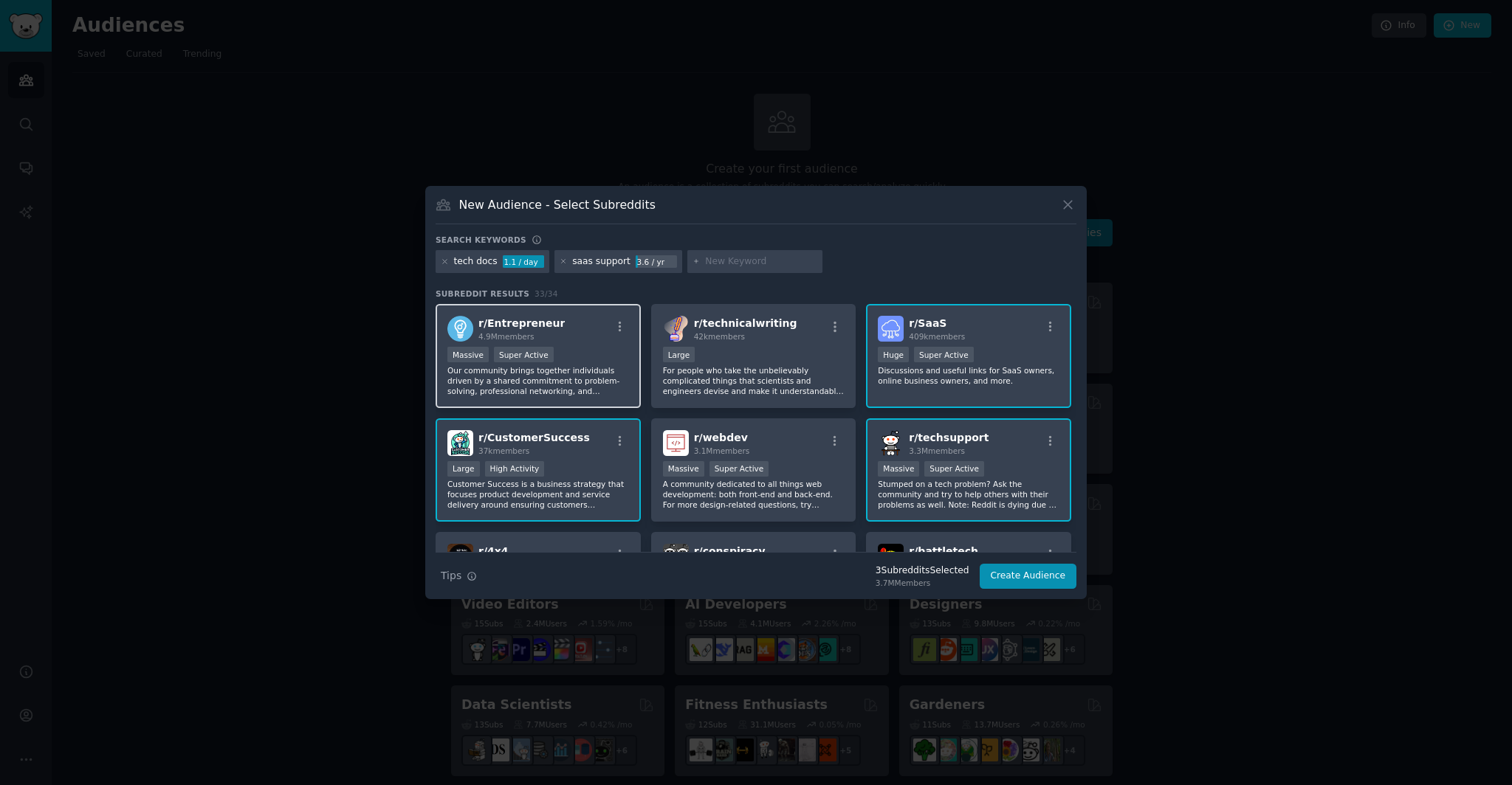
click at [531, 391] on p "Our community brings together individuals driven by a shared commitment to prob…" at bounding box center [538, 380] width 181 height 31
click at [1018, 577] on button "Create Audience" at bounding box center [1028, 577] width 97 height 25
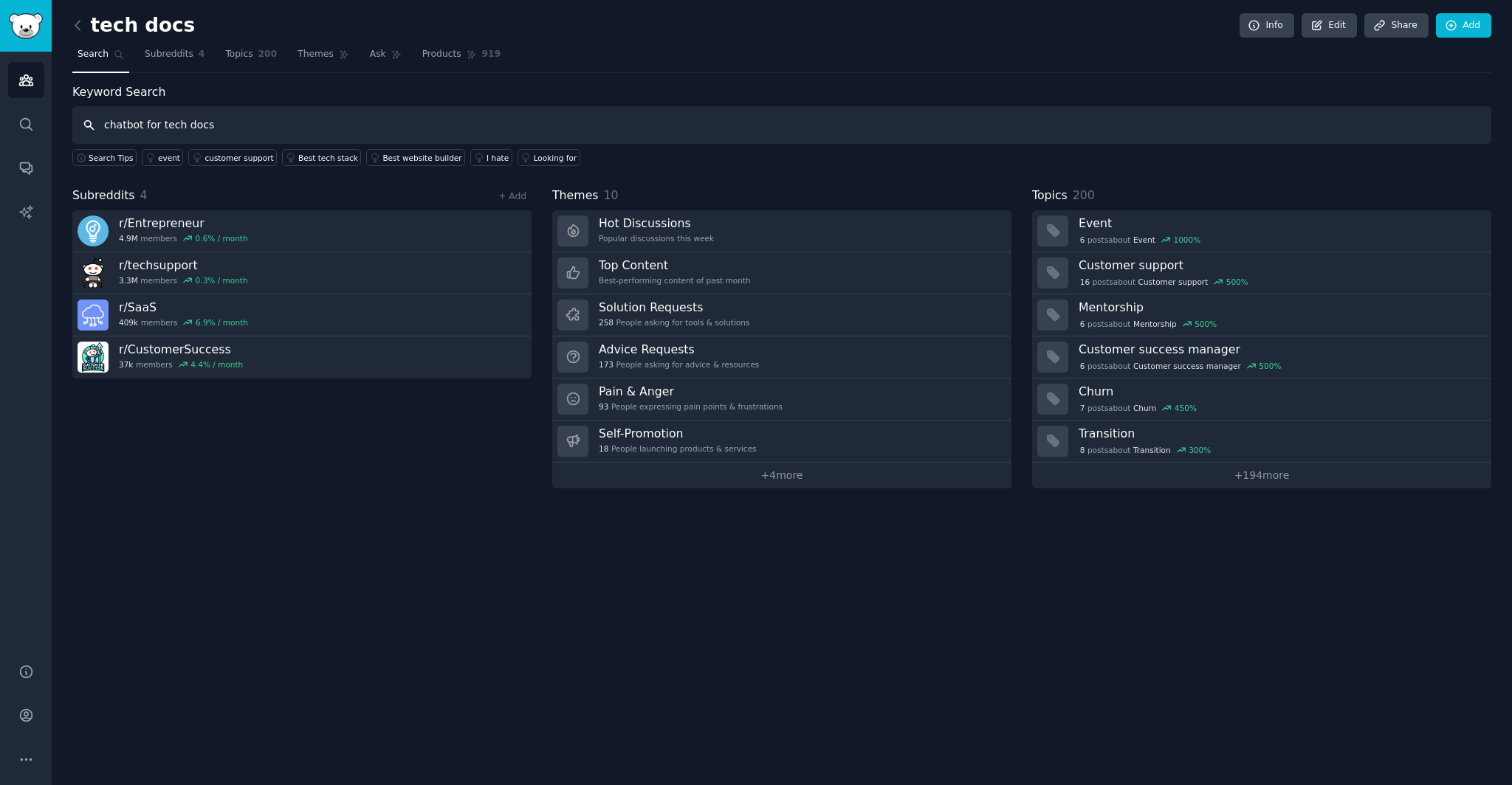
type input "chatbot for tech docs"
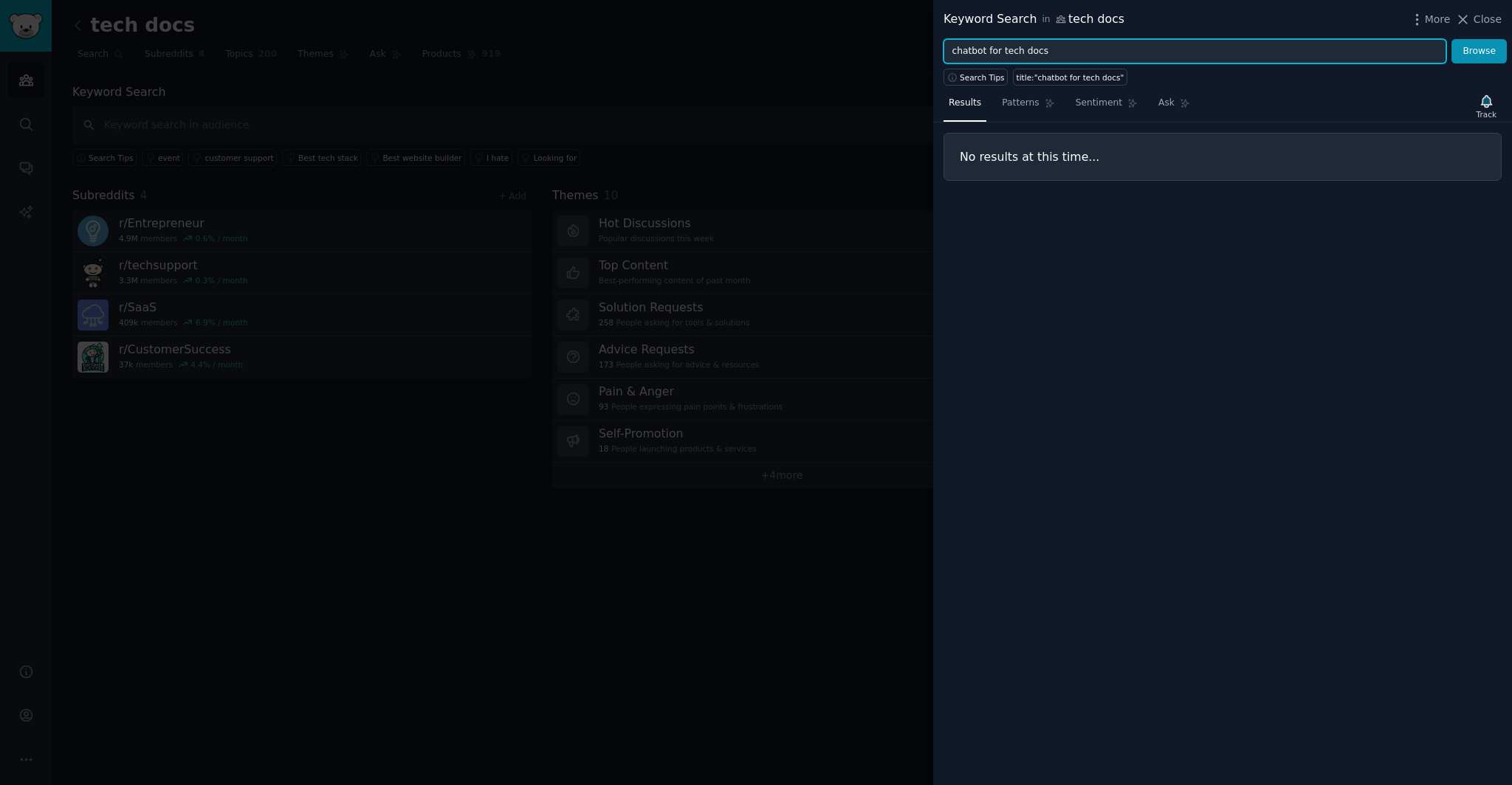
click at [1087, 57] on input "chatbot for tech docs" at bounding box center [1195, 52] width 503 height 25
type input "chatbot"
click at [1452, 39] on button "Browse" at bounding box center [1479, 52] width 55 height 25
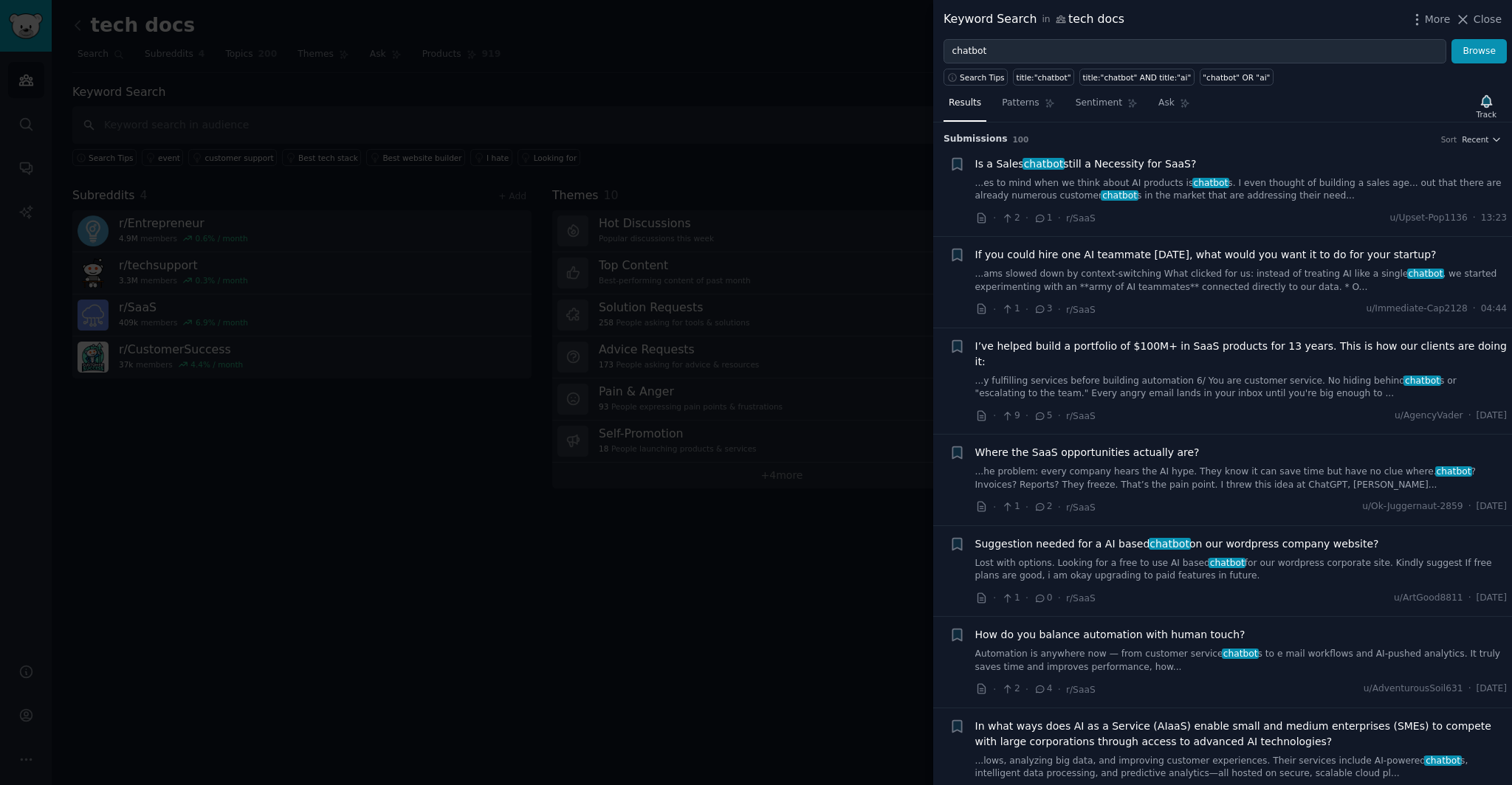
click at [1195, 536] on span "Suggestion needed for a AI based chatbot on our wordpress company website?" at bounding box center [1176, 544] width 404 height 15
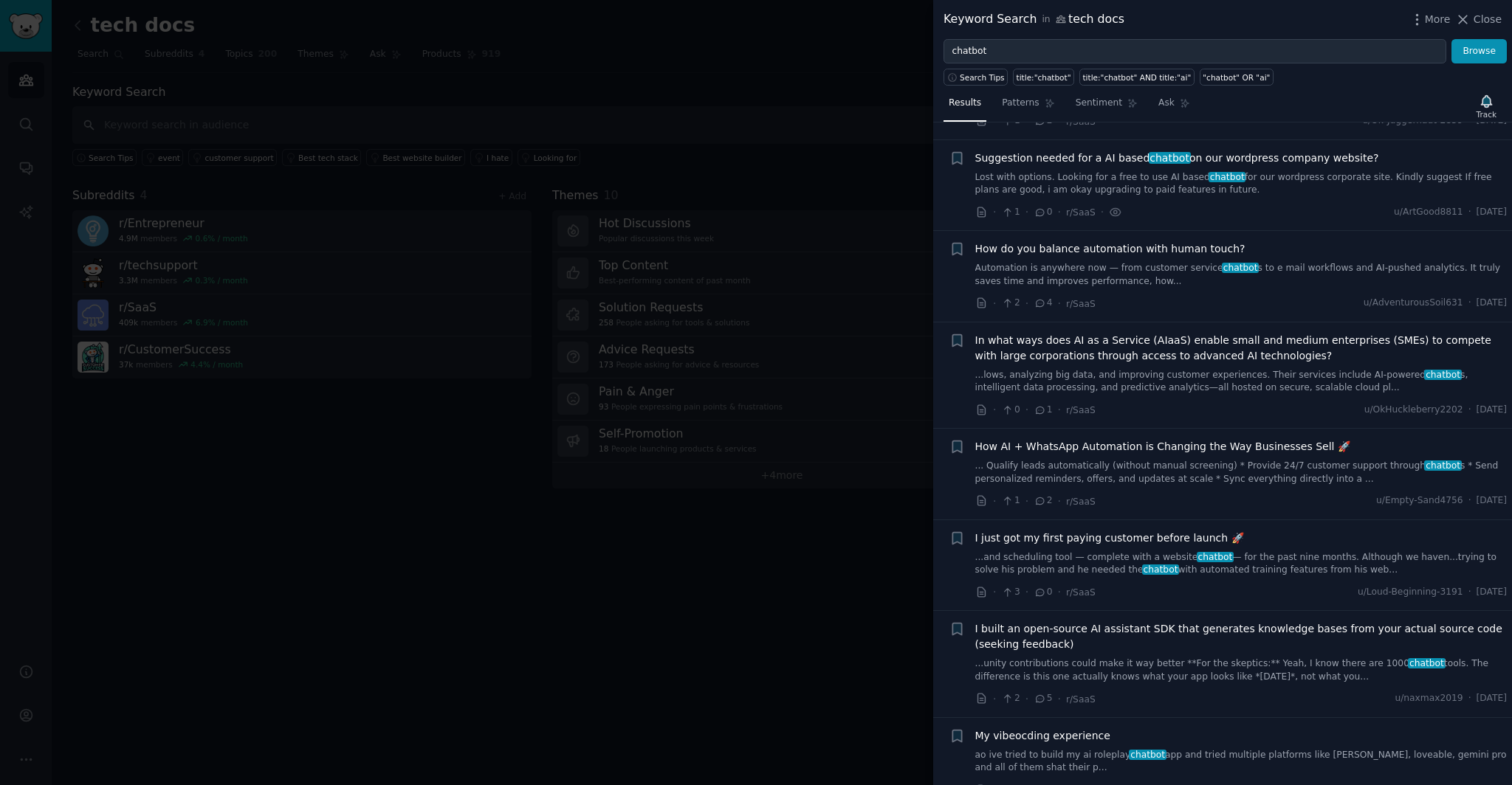
scroll to position [387, 0]
click at [1409, 170] on link "Lost with options. Looking for a free to use AI based chatbot for our wordpress…" at bounding box center [1241, 183] width 532 height 26
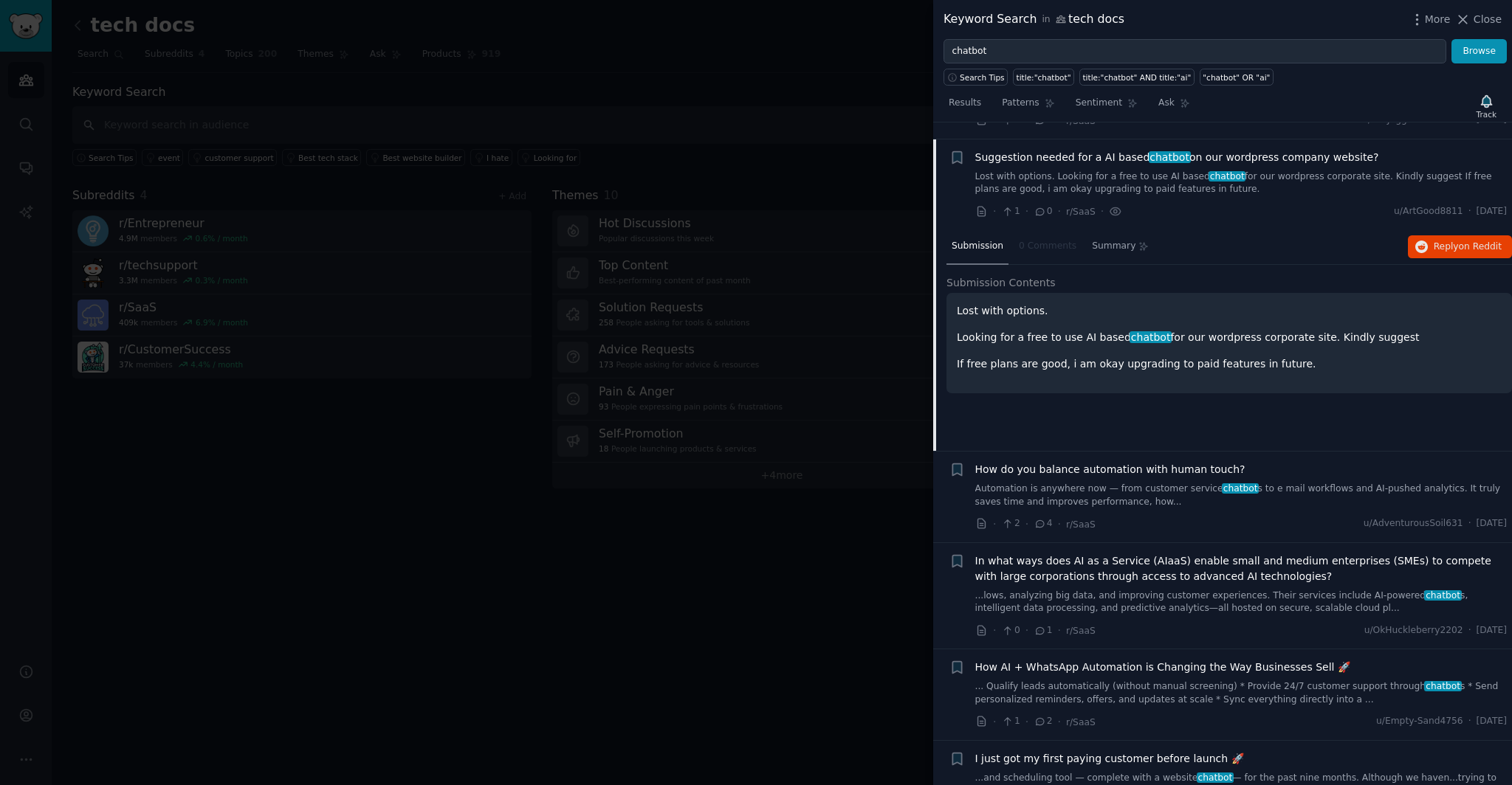
scroll to position [388, 0]
click at [1454, 240] on span "Reply on Reddit" at bounding box center [1467, 247] width 68 height 13
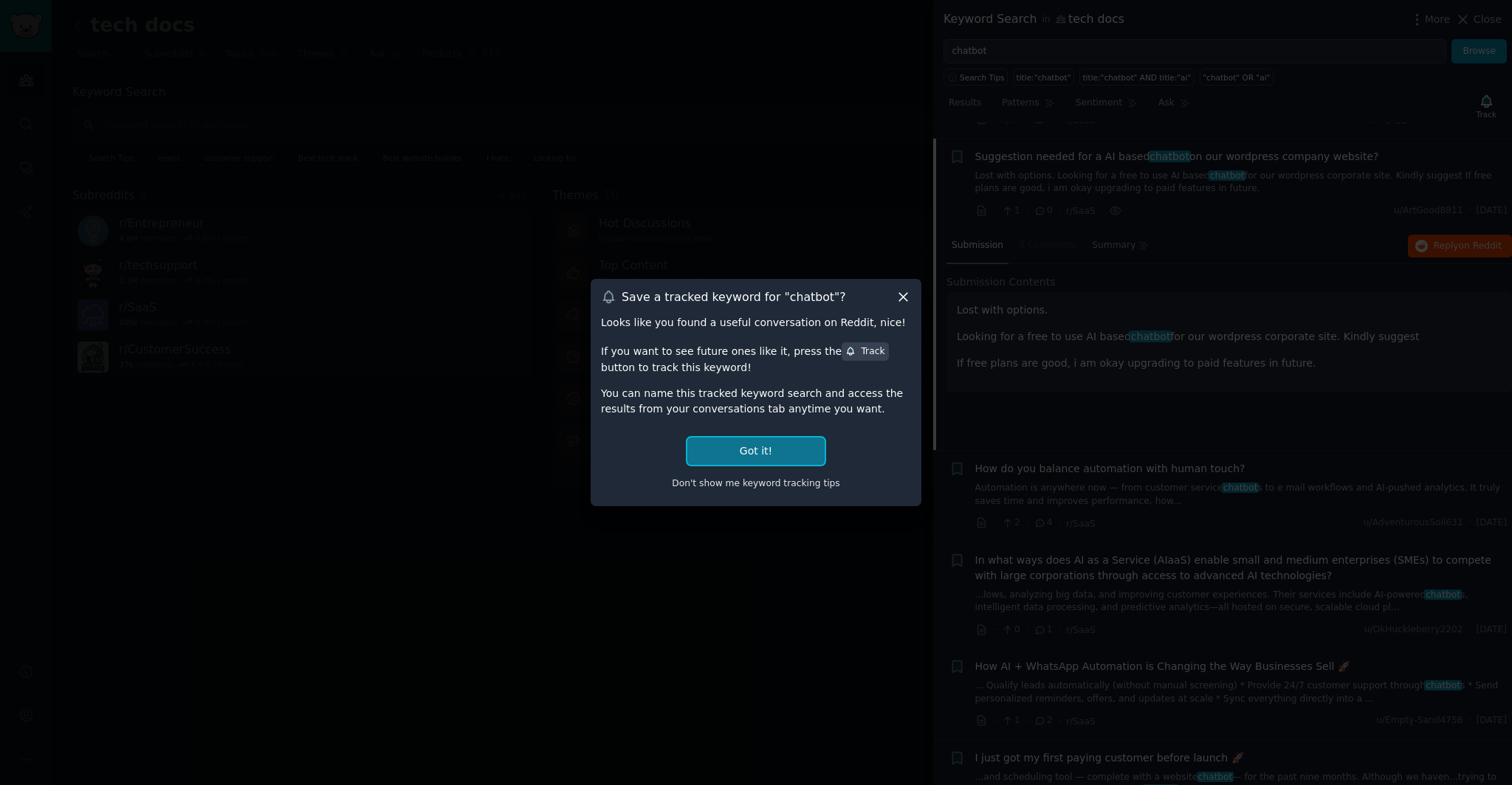
click at [753, 458] on button "Got it!" at bounding box center [756, 451] width 138 height 28
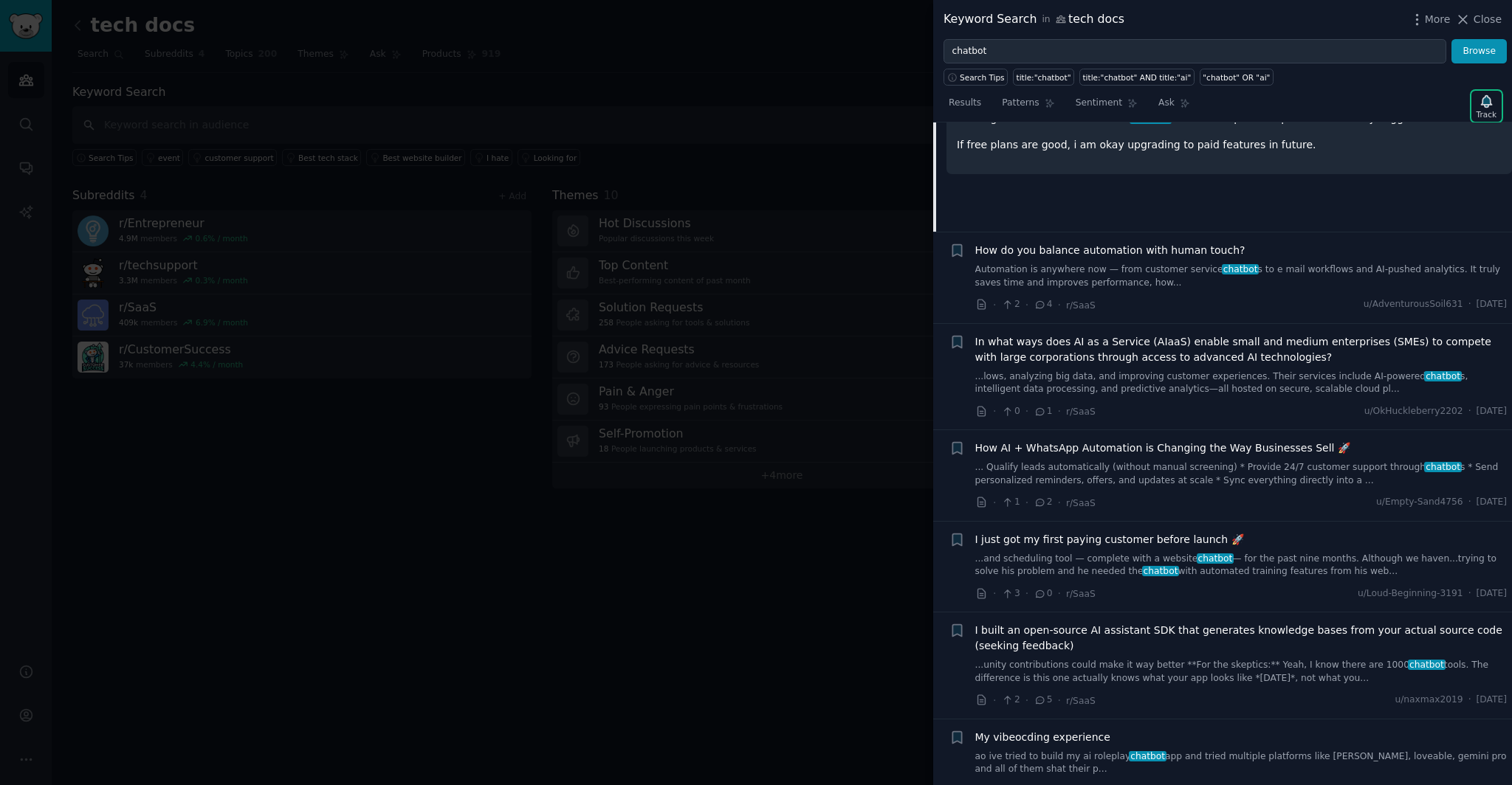
scroll to position [647, 0]
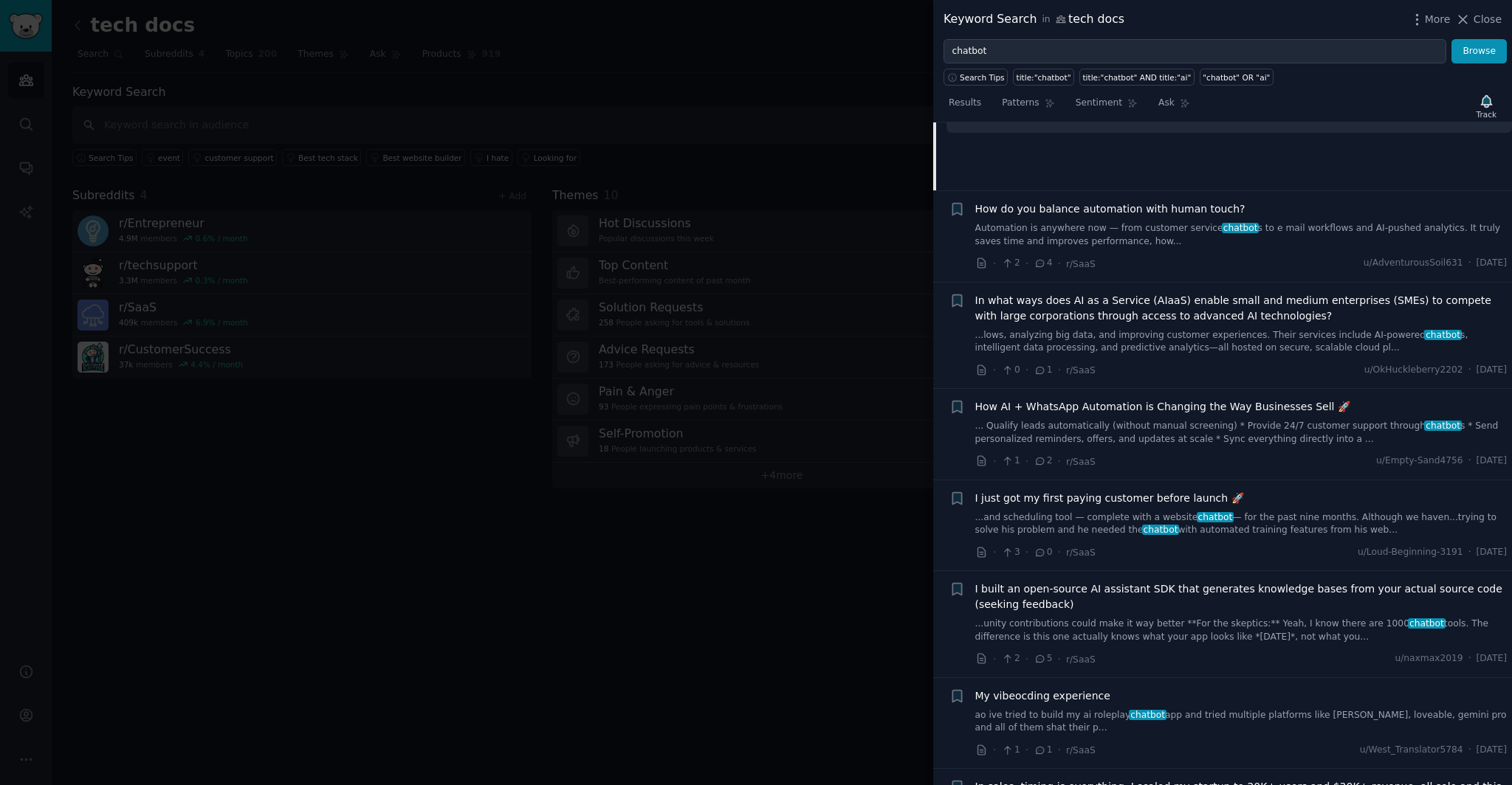
click at [1190, 511] on link "...and scheduling tool — complete with a website chatbot — for the past nine mo…" at bounding box center [1241, 524] width 532 height 26
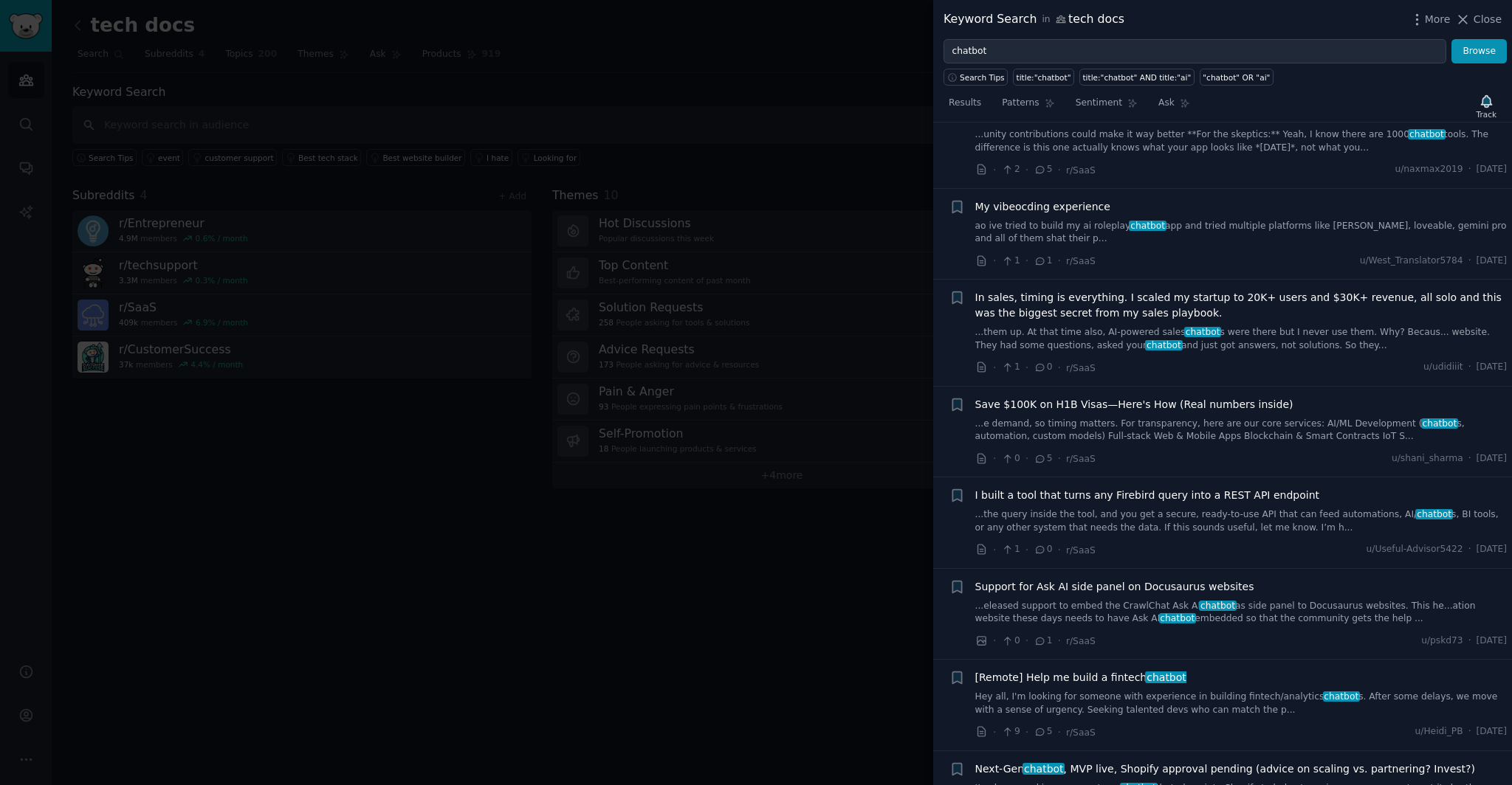
scroll to position [1171, 0]
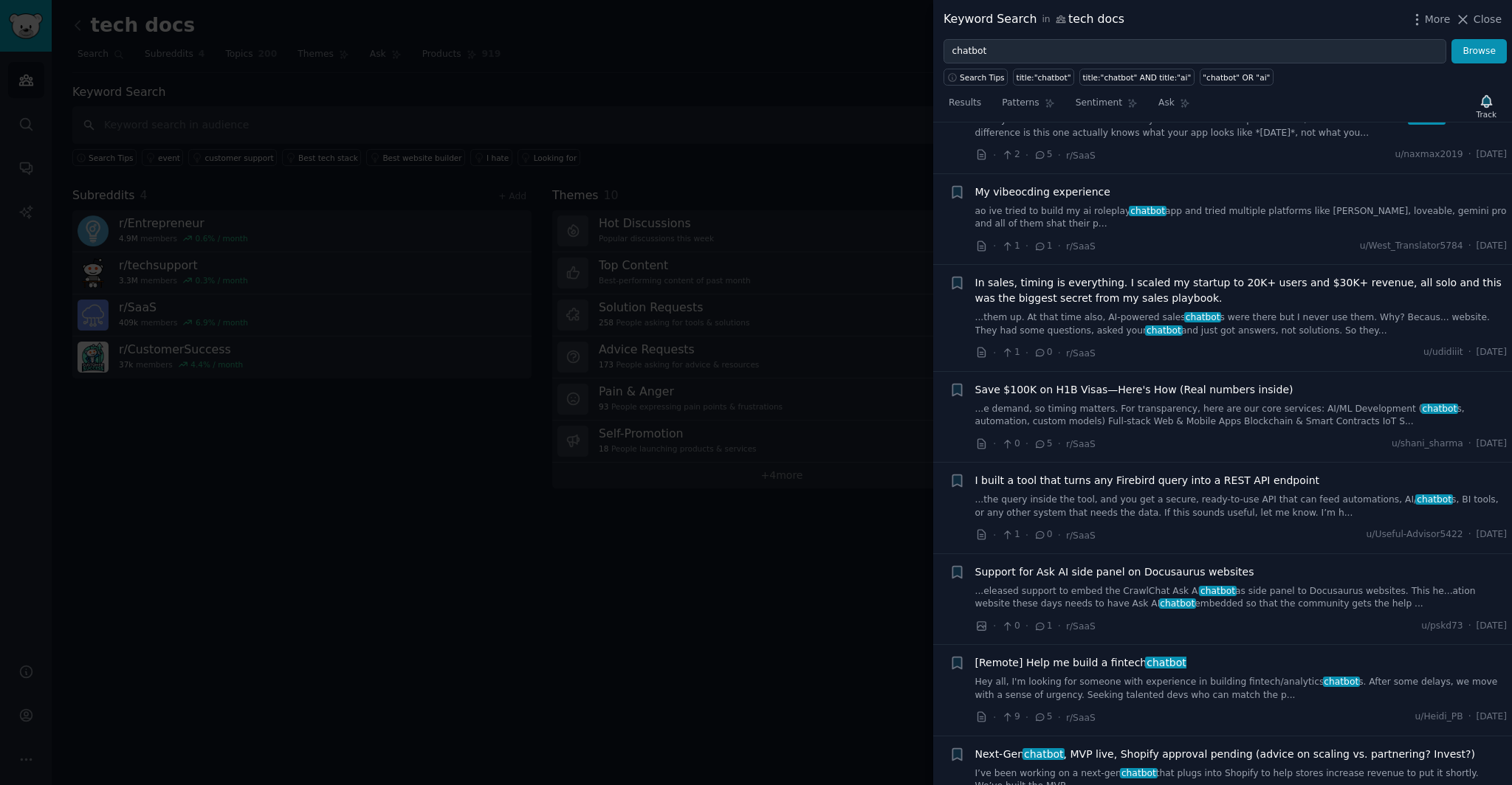
click at [1173, 585] on link "...eleased support to embed the CrawlChat Ask AI chatbot as side panel to Docus…" at bounding box center [1241, 598] width 532 height 26
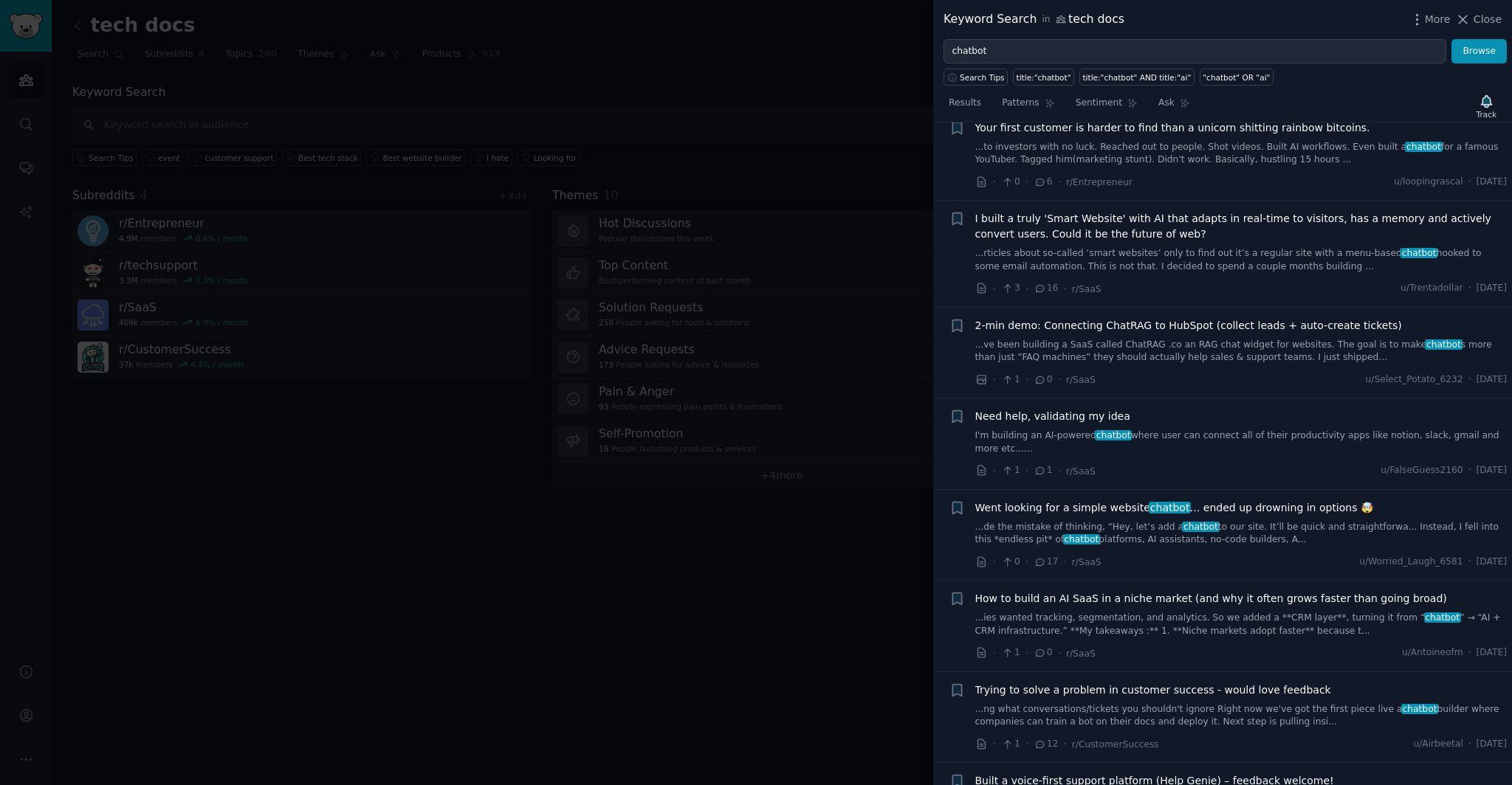
scroll to position [3309, 0]
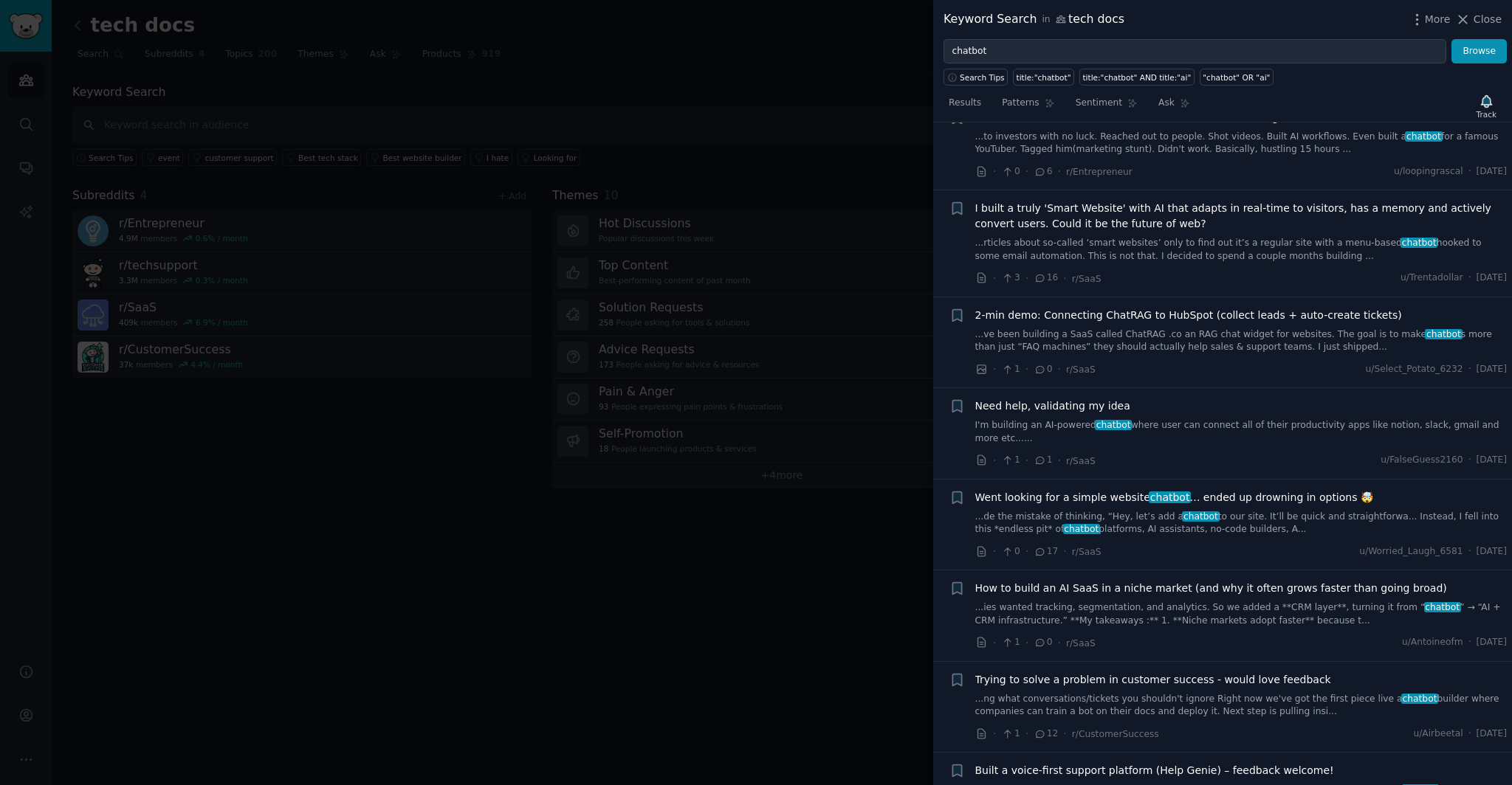
click at [1151, 510] on link "...de the mistake of thinking, “Hey, let’s add a chatbot to our site. It’ll be …" at bounding box center [1241, 523] width 532 height 26
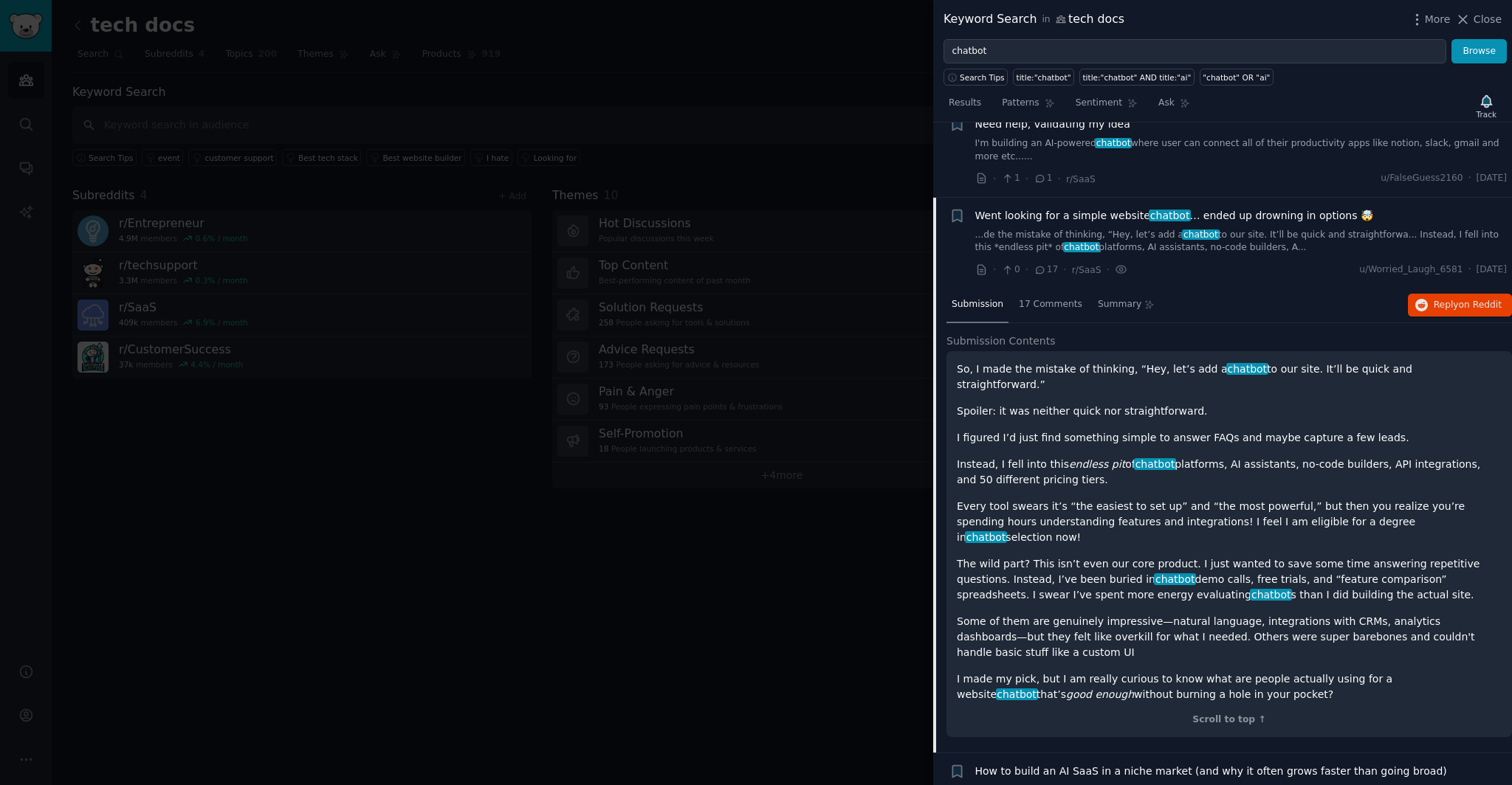
scroll to position [3413, 0]
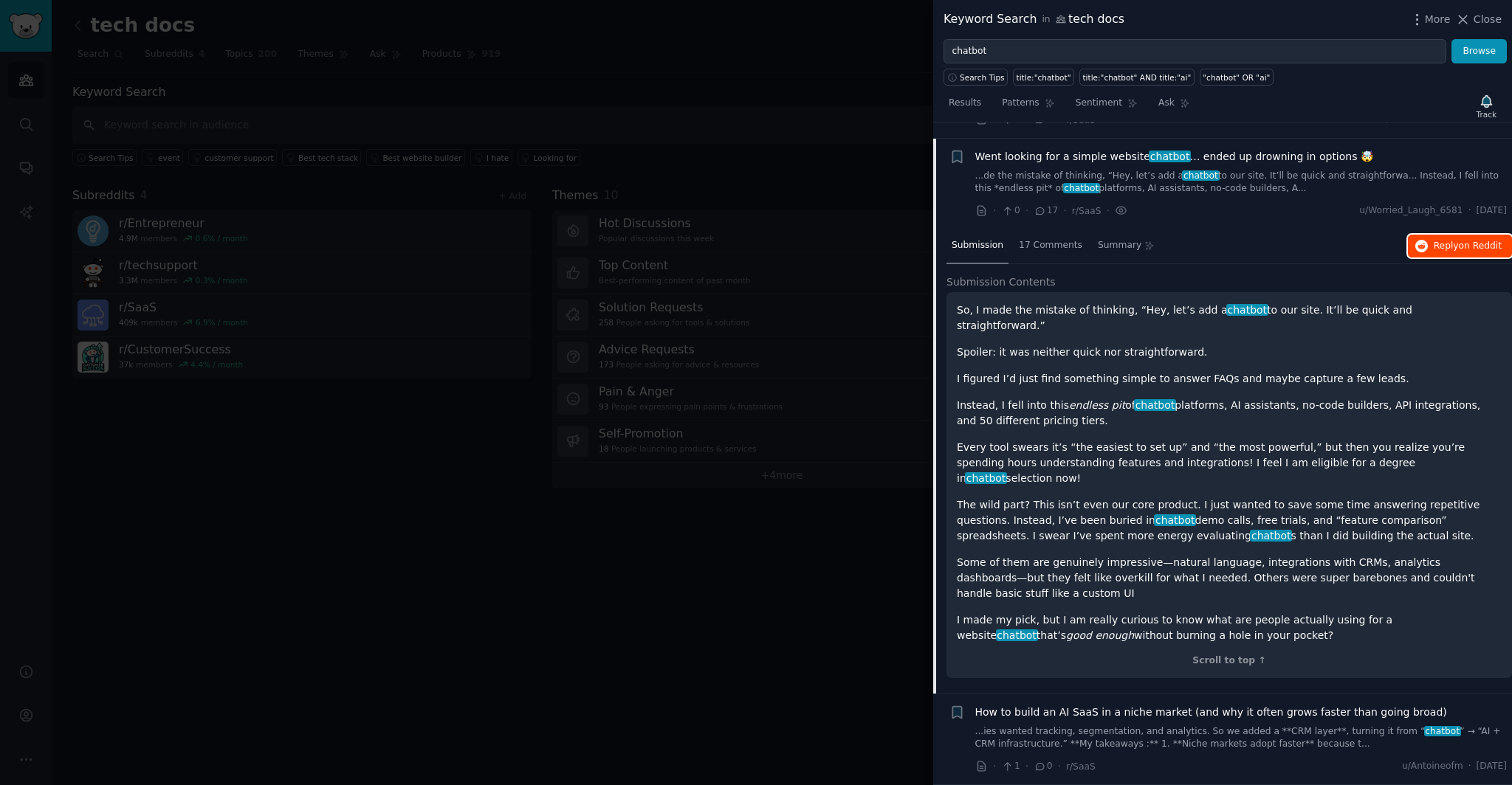
click at [1427, 235] on button "Reply on Reddit" at bounding box center [1460, 247] width 104 height 24
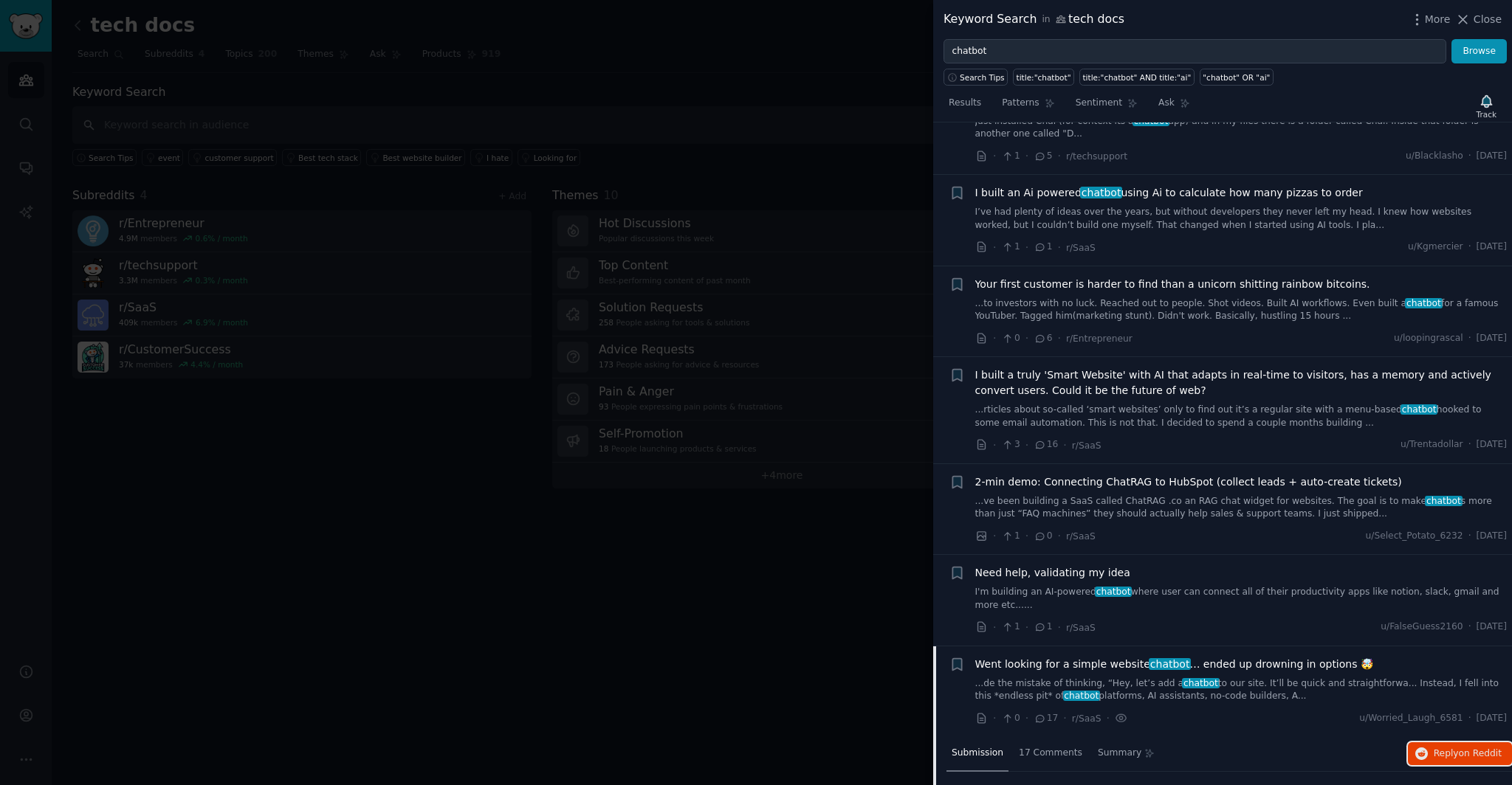
scroll to position [2533, 0]
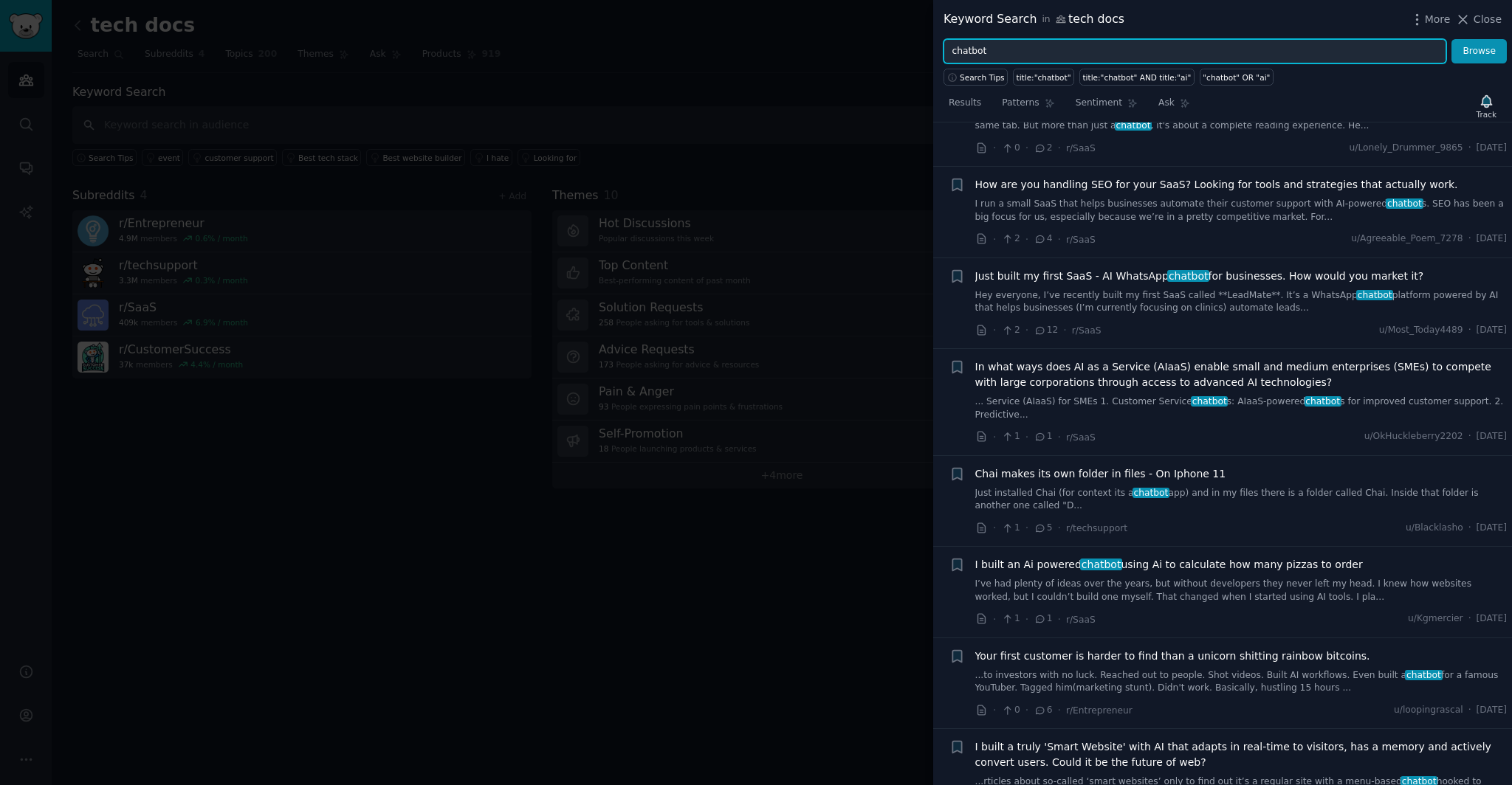
click at [1027, 53] on input "chatbot" at bounding box center [1195, 52] width 503 height 25
click at [1452, 39] on button "Browse" at bounding box center [1479, 52] width 55 height 25
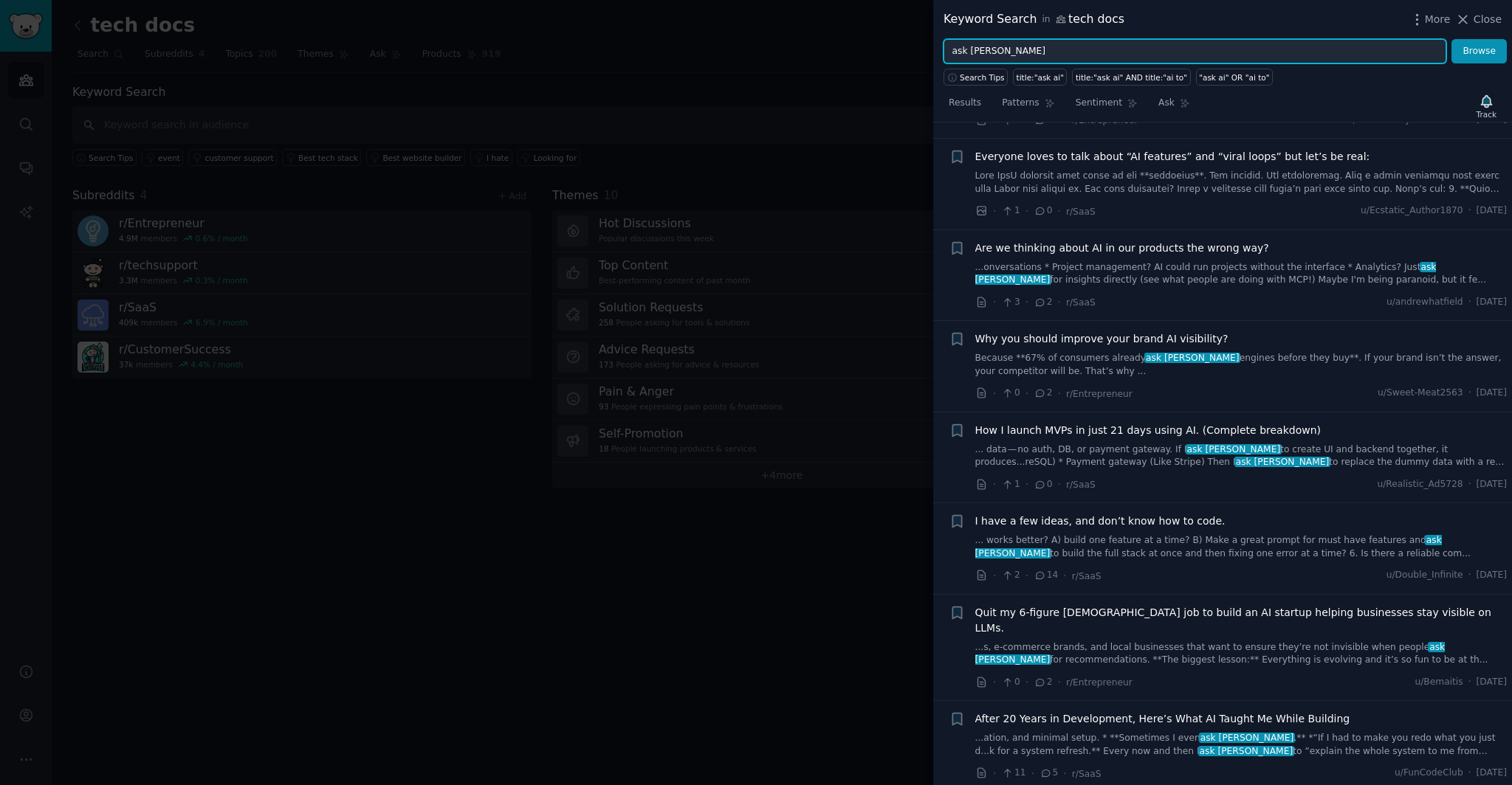
scroll to position [1091, 0]
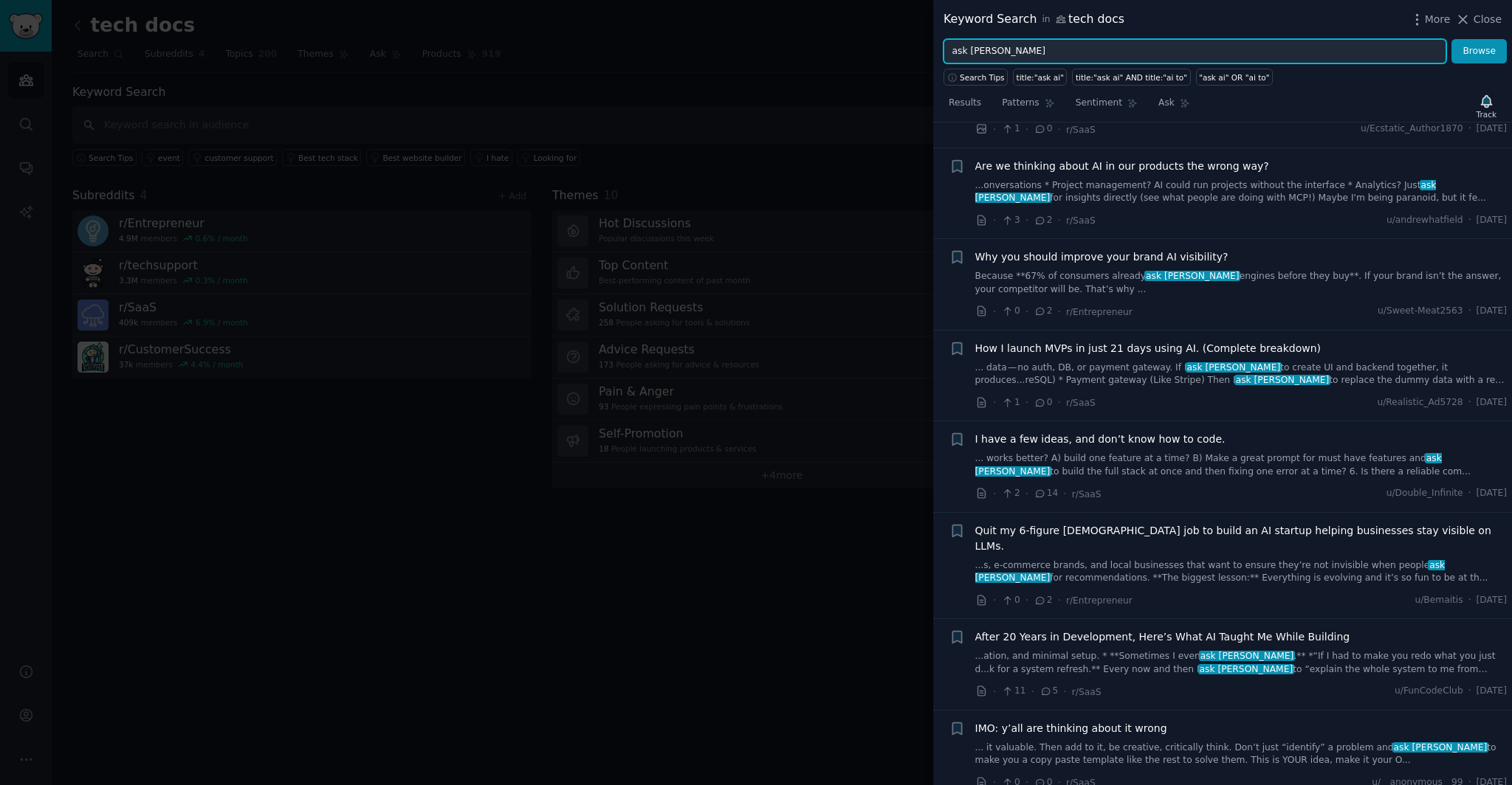
click at [1087, 49] on input "ask ai" at bounding box center [1195, 52] width 503 height 25
type input "embed ask ai"
click at [1452, 39] on button "Browse" at bounding box center [1479, 52] width 55 height 25
